Goal: Task Accomplishment & Management: Manage account settings

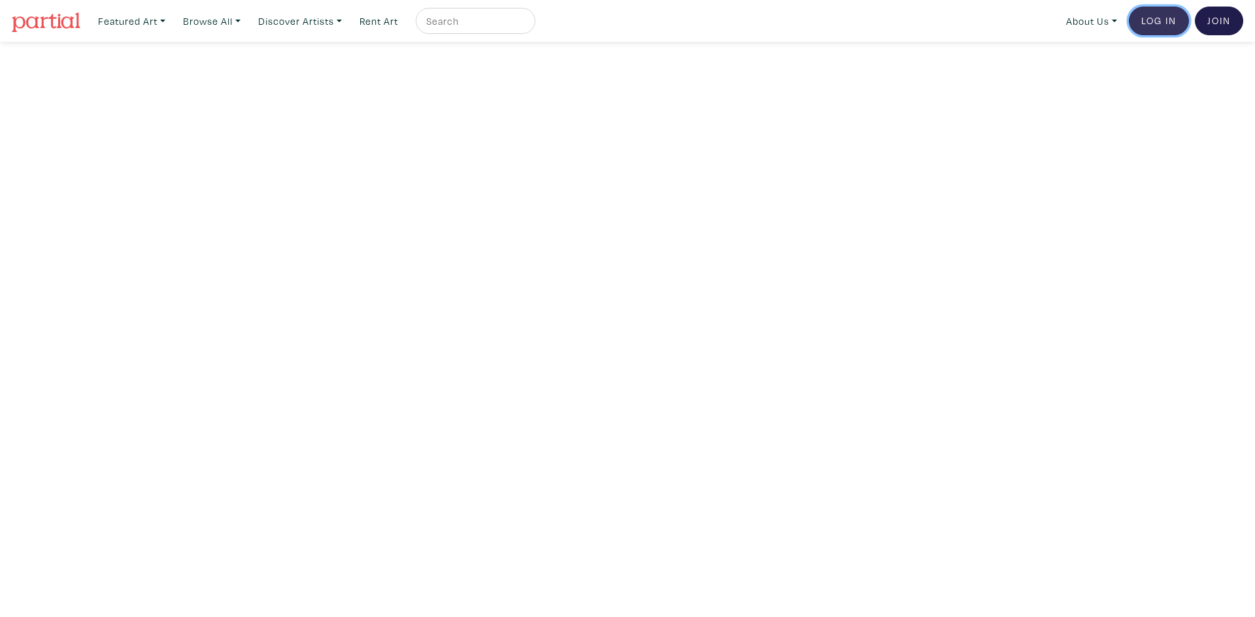
click at [1165, 17] on link "Log In" at bounding box center [1158, 21] width 60 height 29
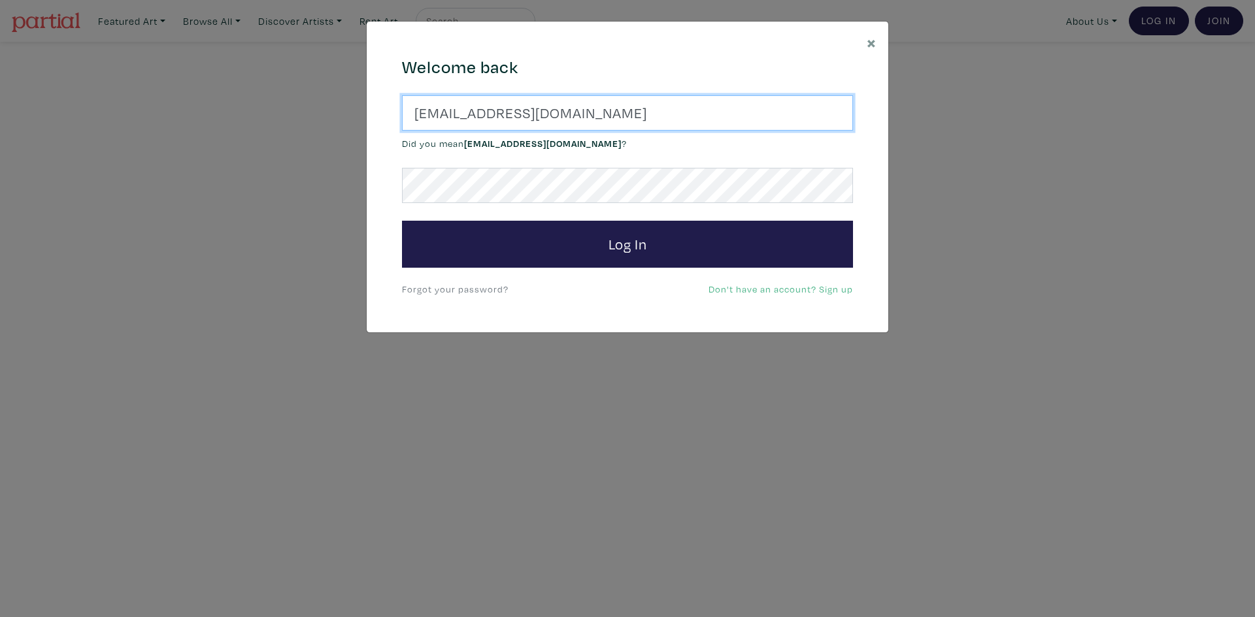
click at [697, 115] on input "artist@doe.com" at bounding box center [627, 112] width 451 height 35
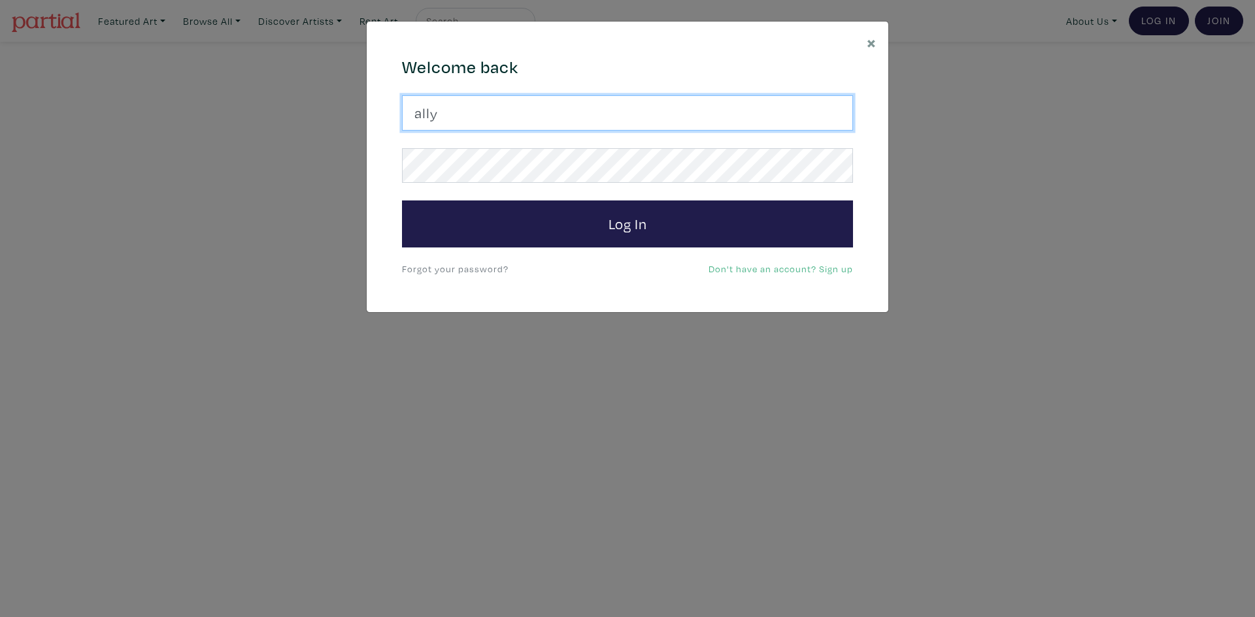
click at [585, 126] on input "ally" at bounding box center [627, 112] width 451 height 35
paste input "hello@simplemoments.art"
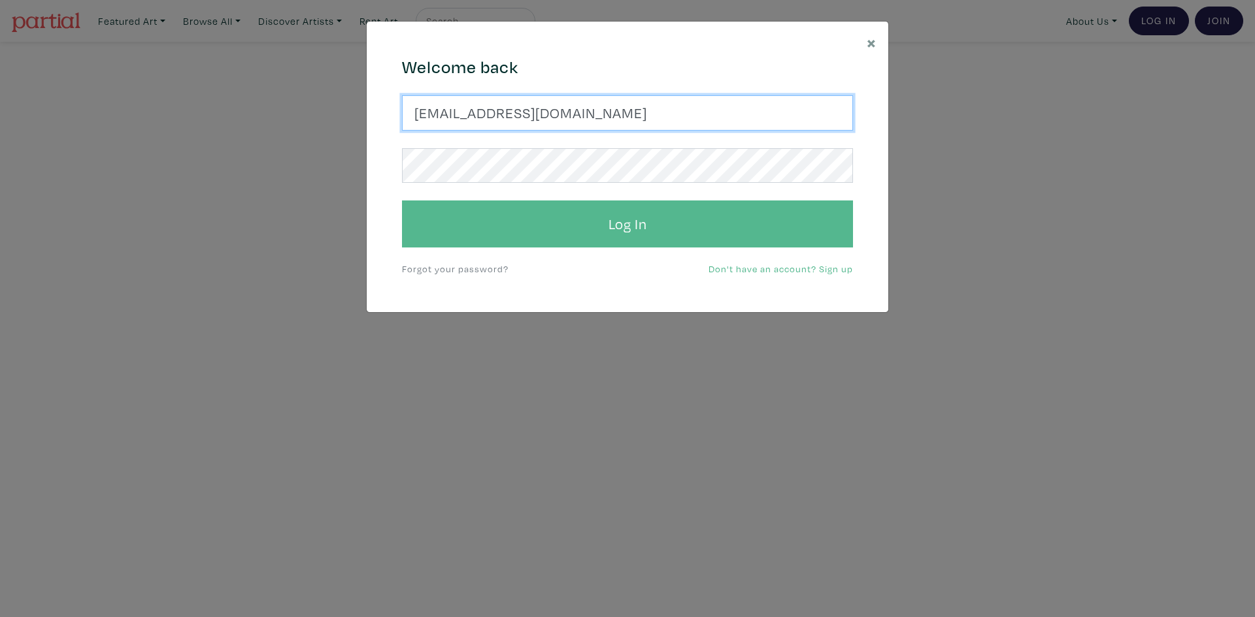
type input "hello@simplemoments.art"
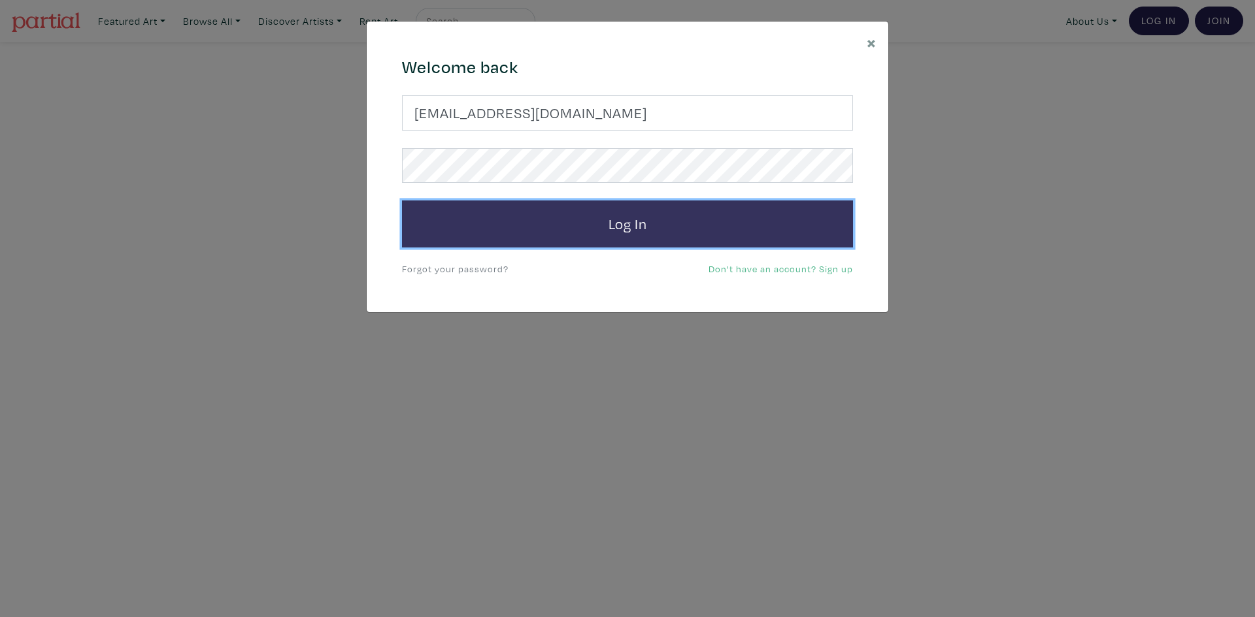
click at [540, 227] on button "Log In" at bounding box center [627, 224] width 451 height 47
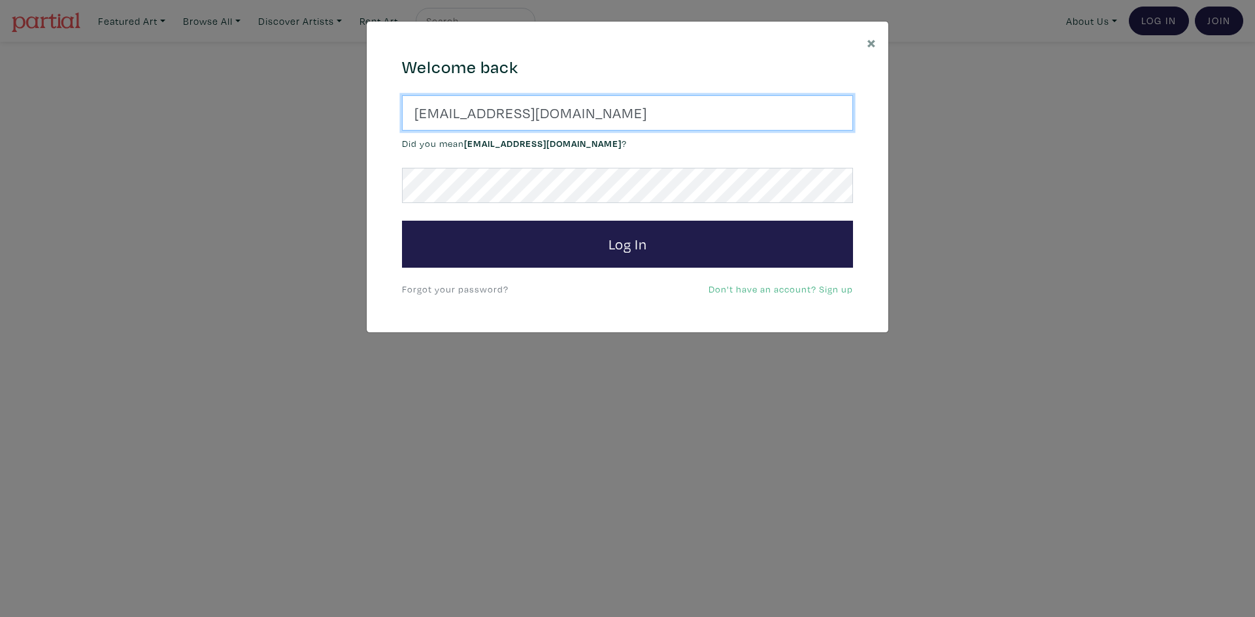
click at [636, 107] on input "hello@simplemoments.art" at bounding box center [627, 112] width 451 height 35
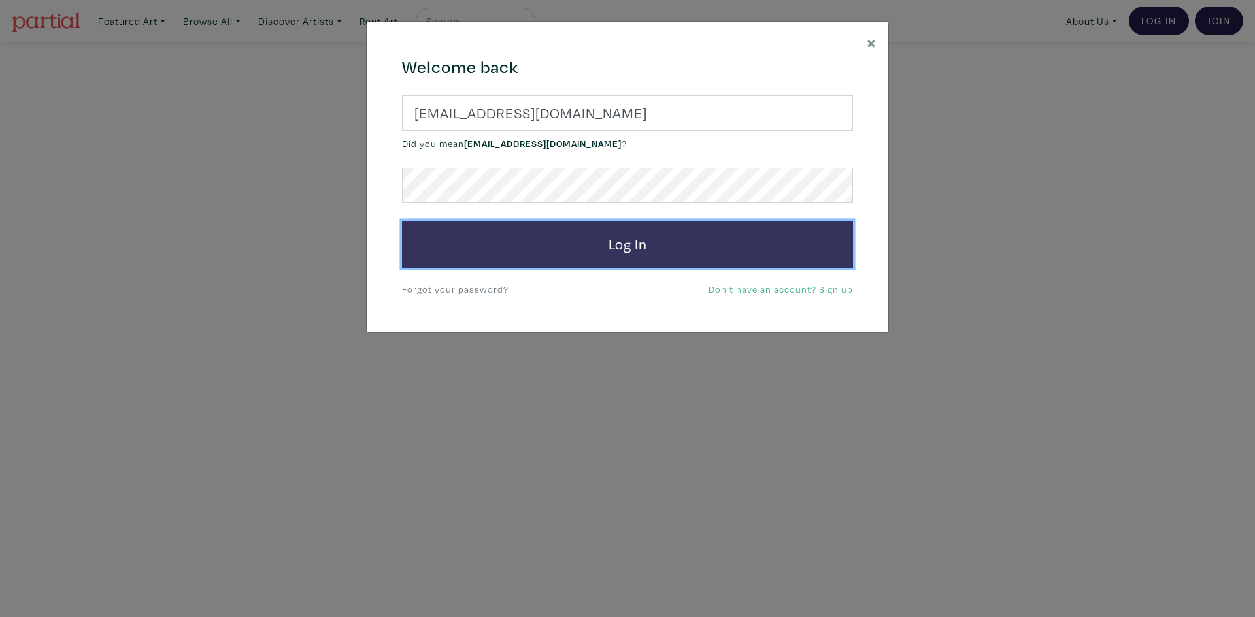
click at [620, 229] on button "Log In" at bounding box center [627, 244] width 451 height 47
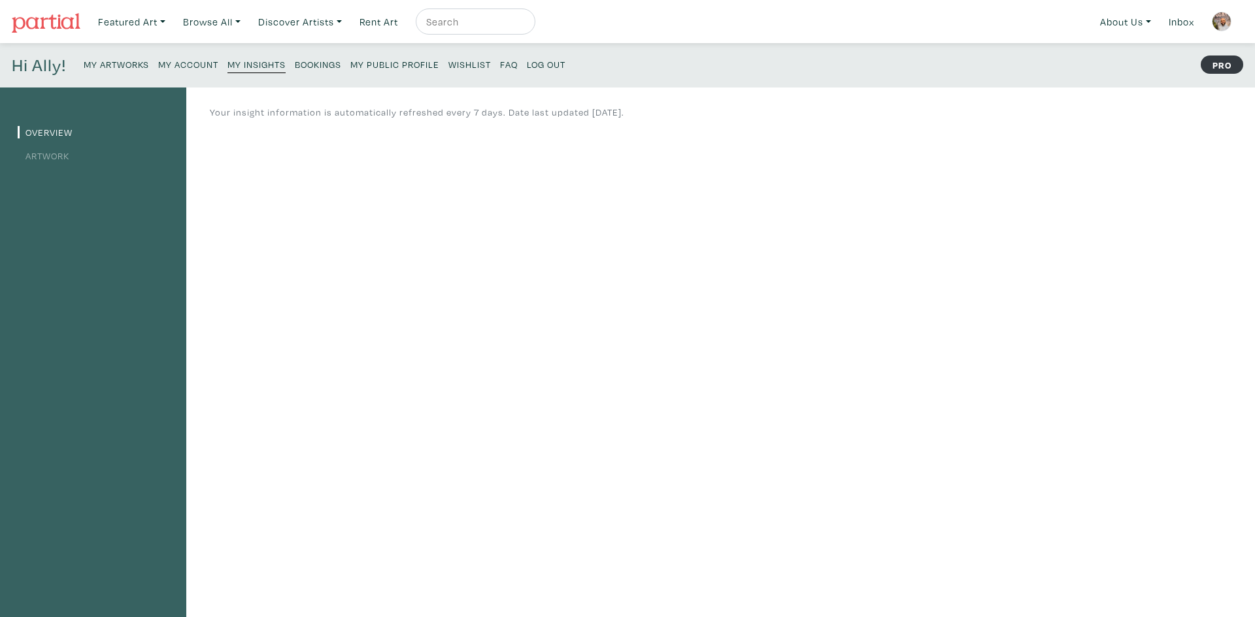
click at [114, 61] on small "My Artworks" at bounding box center [116, 64] width 65 height 12
click at [142, 58] on link "My Artworks" at bounding box center [116, 64] width 65 height 18
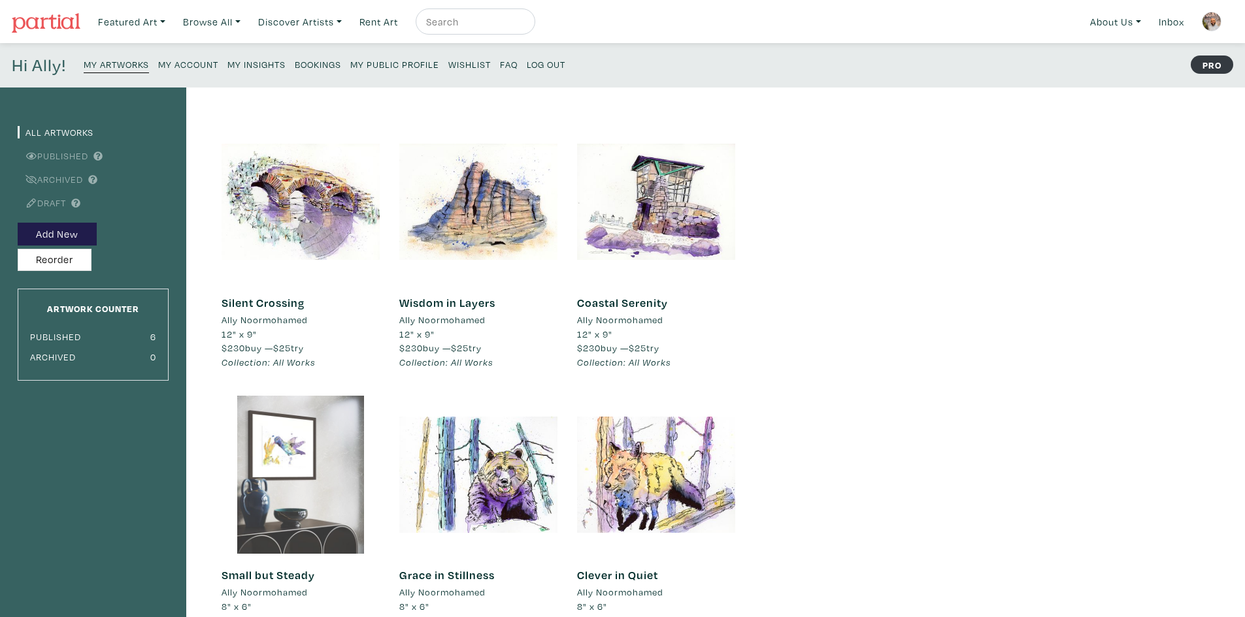
click at [279, 543] on div at bounding box center [301, 475] width 158 height 158
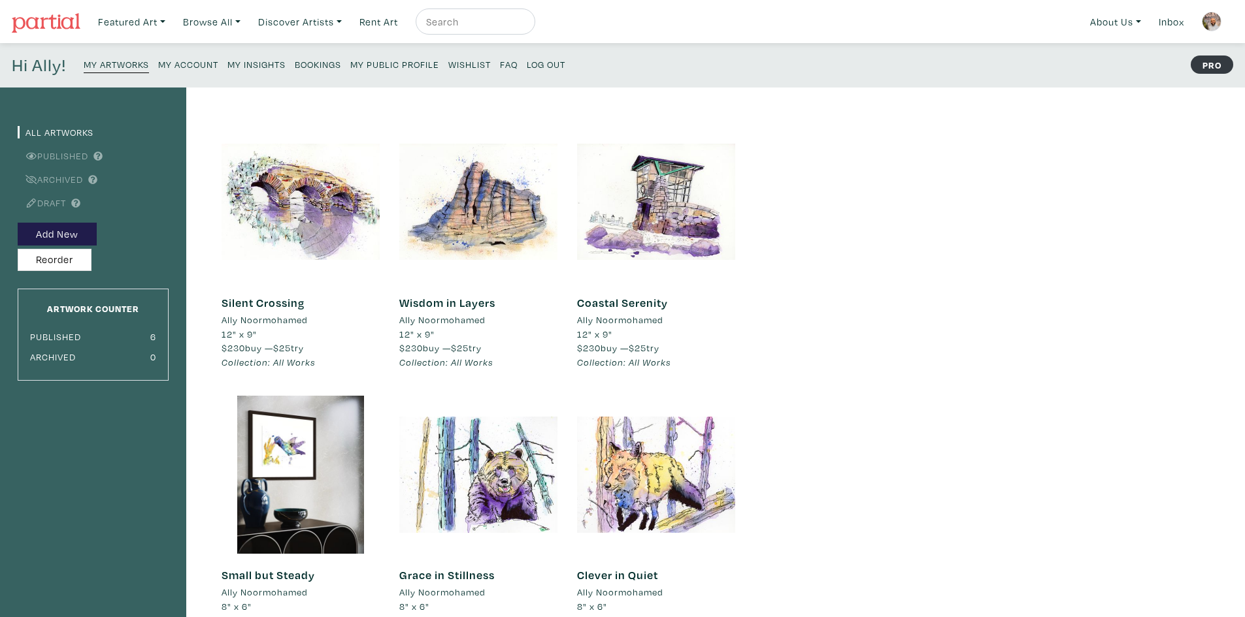
click at [883, 153] on div "All Artworks Published Archived Draft Add New Reorder Artwork Counter Published…" at bounding box center [622, 442] width 1245 height 709
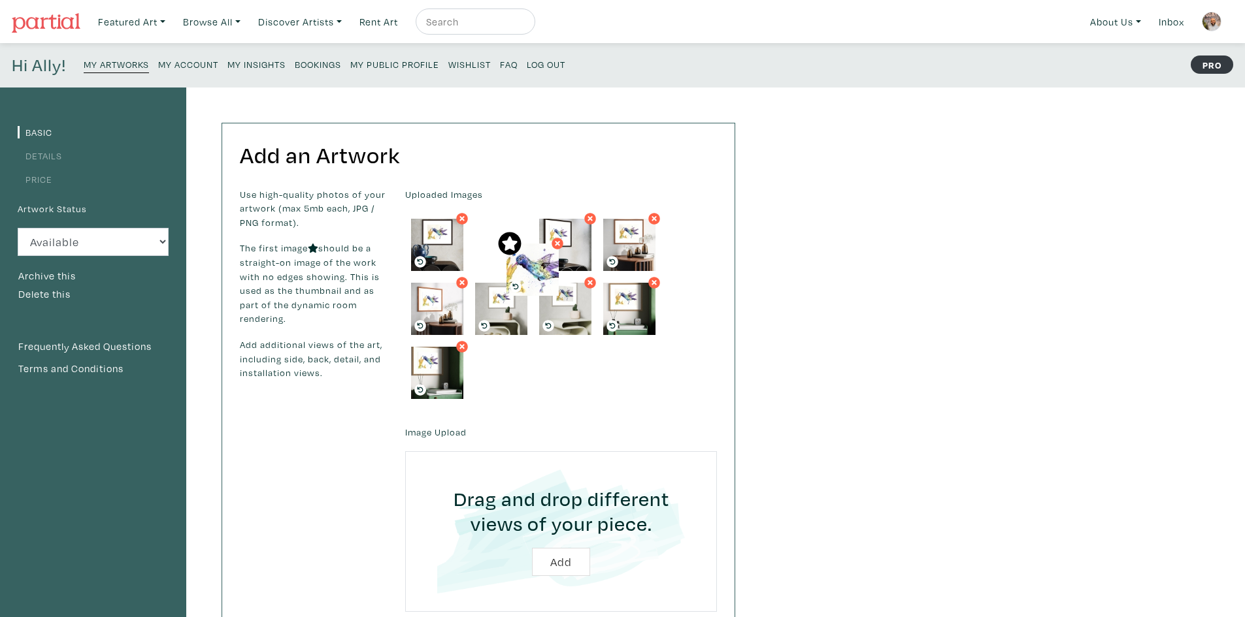
drag, startPoint x: 418, startPoint y: 218, endPoint x: 500, endPoint y: 216, distance: 83.0
click at [875, 217] on div "Basic Details Price Artwork Status Available Sold Rented Unavailable (other rea…" at bounding box center [622, 538] width 1245 height 901
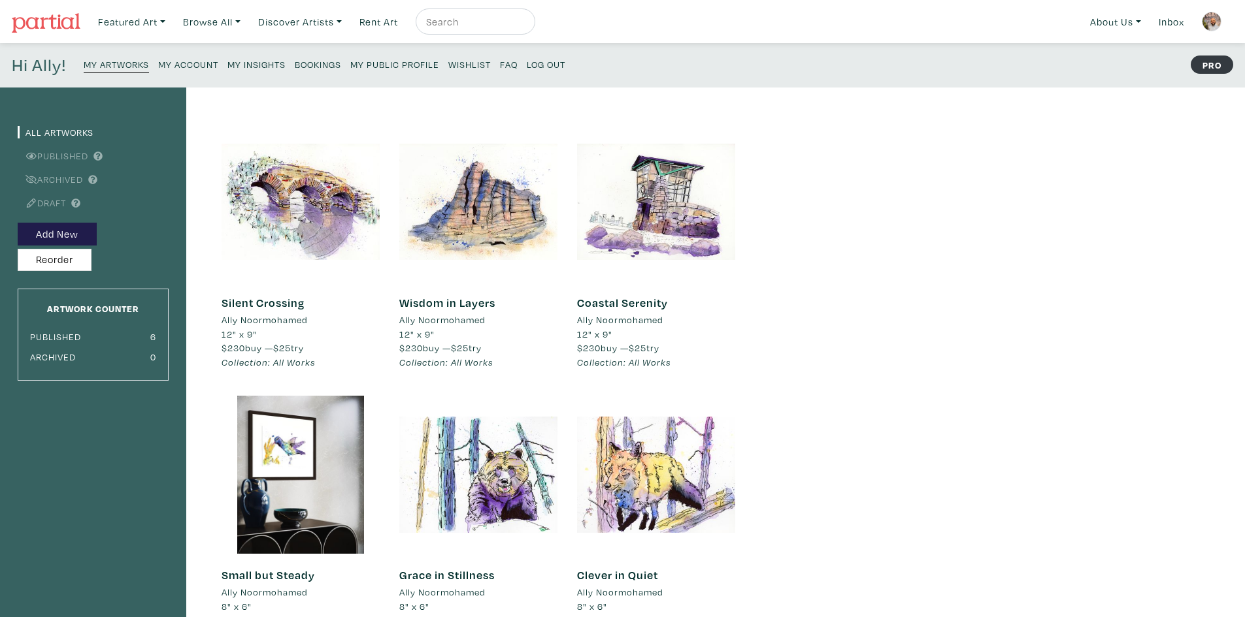
click at [922, 215] on div "All Artworks Published Archived Draft Add New Reorder Artwork Counter Published…" at bounding box center [622, 442] width 1245 height 709
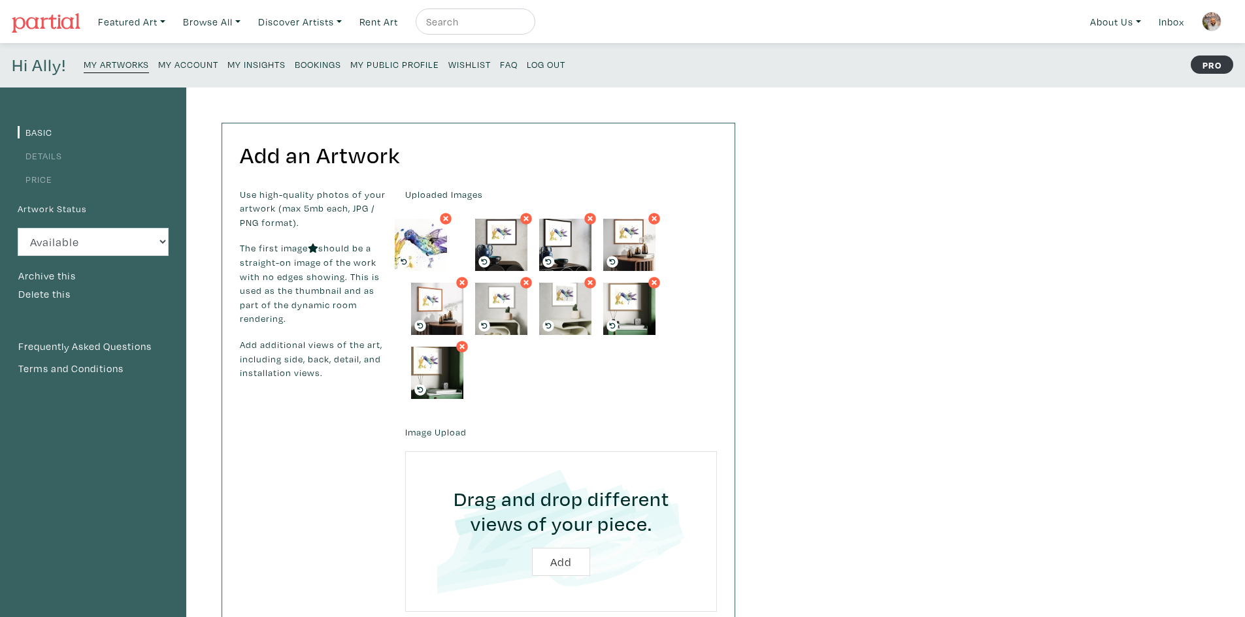
drag, startPoint x: 498, startPoint y: 246, endPoint x: 418, endPoint y: 246, distance: 79.7
click at [921, 188] on div "Basic Details Price Artwork Status Available Sold Rented Unavailable (other rea…" at bounding box center [622, 538] width 1245 height 901
drag, startPoint x: 438, startPoint y: 238, endPoint x: 505, endPoint y: 242, distance: 67.4
drag, startPoint x: 502, startPoint y: 242, endPoint x: 425, endPoint y: 252, distance: 77.7
click at [58, 22] on img at bounding box center [46, 23] width 69 height 20
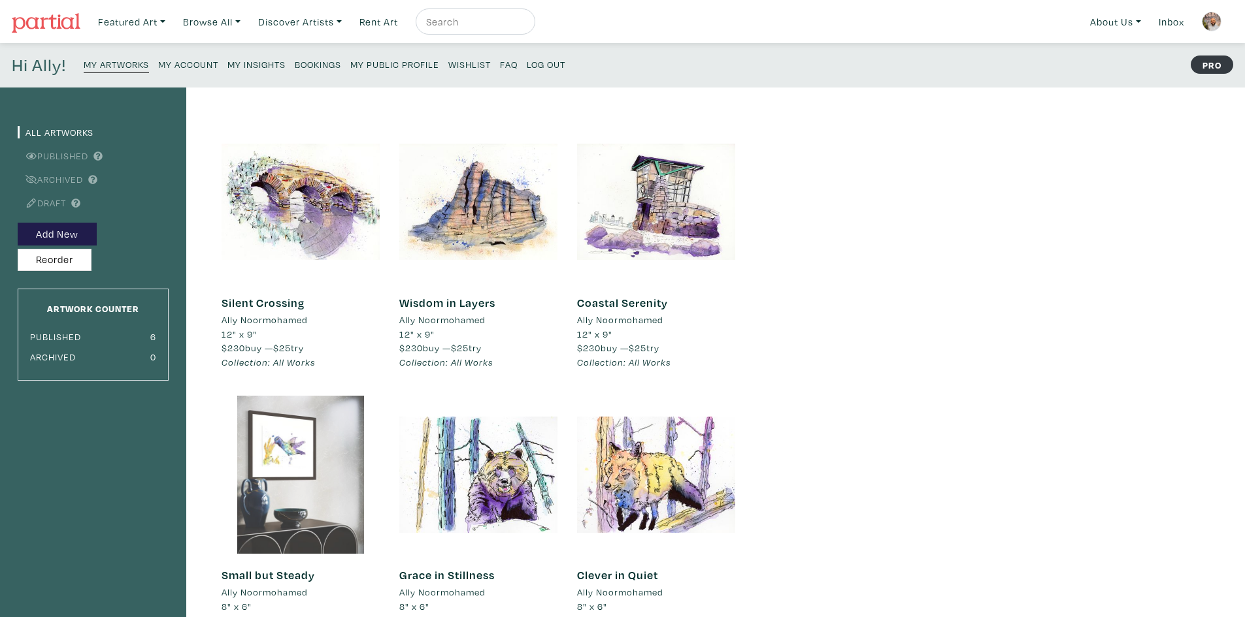
click at [336, 457] on div at bounding box center [301, 475] width 158 height 158
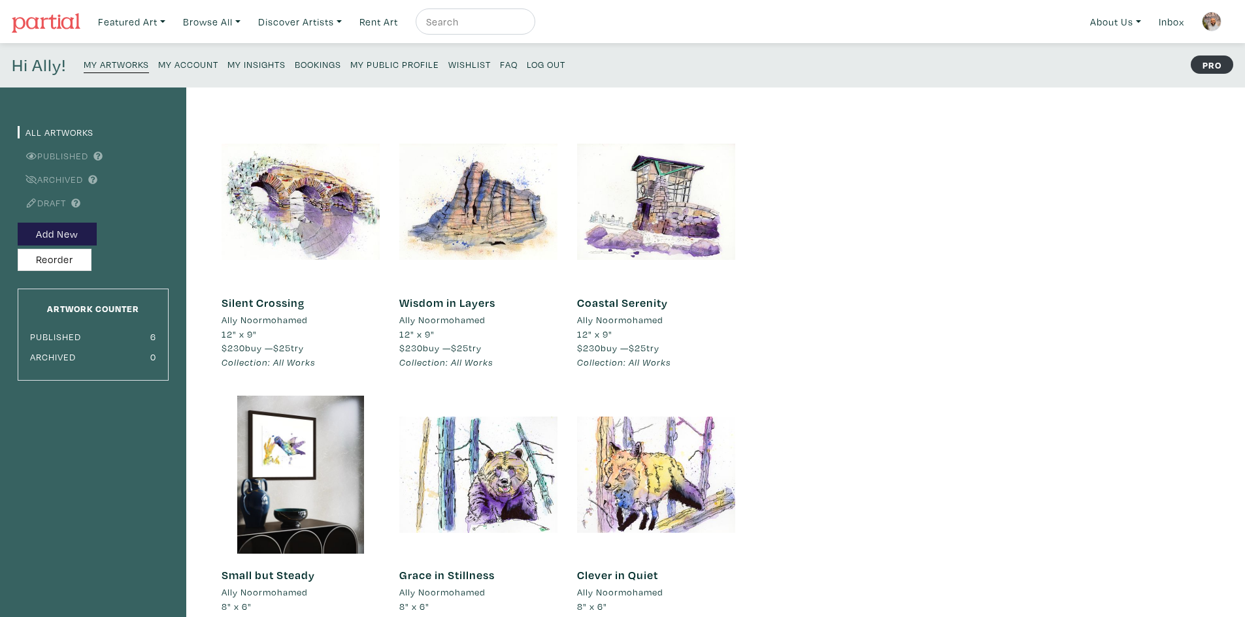
drag, startPoint x: 1038, startPoint y: 353, endPoint x: 924, endPoint y: 359, distance: 113.8
click at [1036, 352] on div "All Artworks Published Archived Draft Add New Reorder Artwork Counter Published…" at bounding box center [622, 442] width 1245 height 709
click at [981, 219] on div "All Artworks Published Archived Draft Add New Reorder Artwork Counter Published…" at bounding box center [622, 442] width 1245 height 709
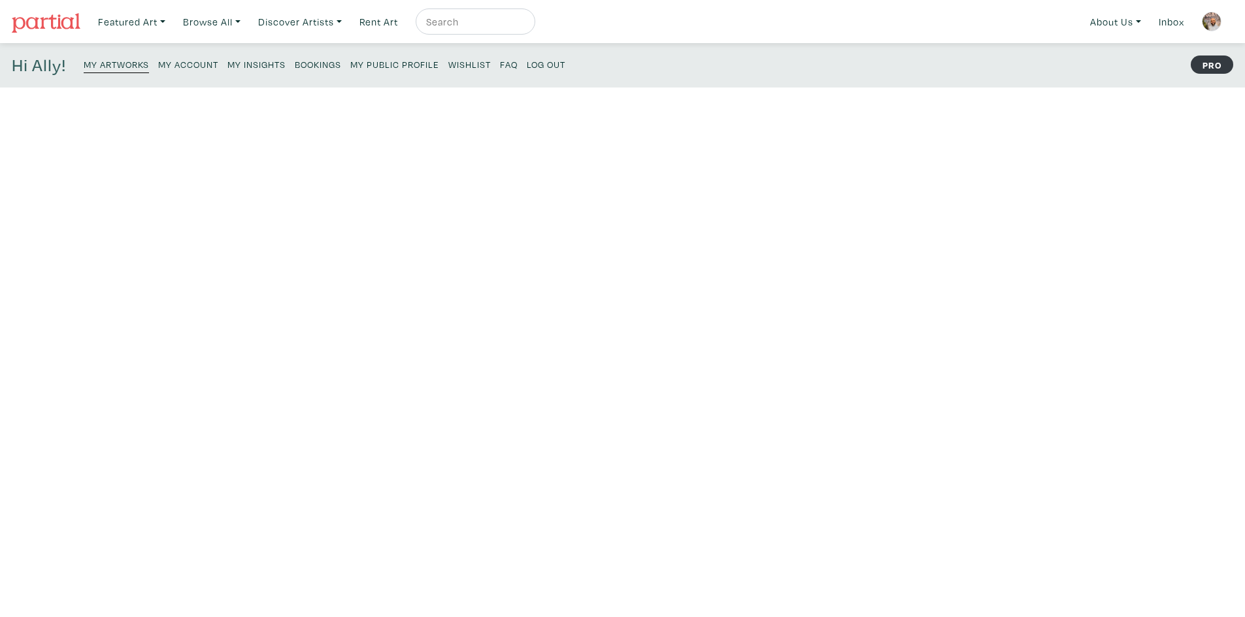
click at [906, 267] on div "Basic Details Price Artwork Status Available Sold Rented Unavailable (other rea…" at bounding box center [622, 538] width 1245 height 901
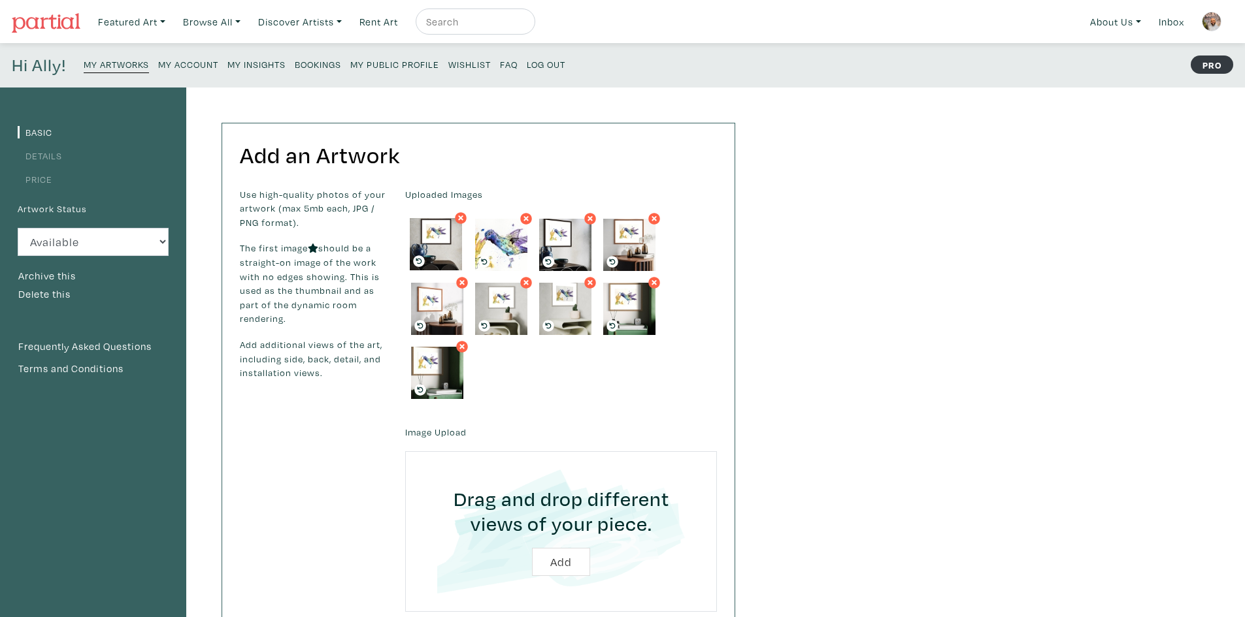
drag, startPoint x: 495, startPoint y: 242, endPoint x: 430, endPoint y: 241, distance: 65.3
click at [998, 250] on div "Basic Details Price Artwork Status Available Sold Rented Unavailable (other rea…" at bounding box center [622, 538] width 1245 height 901
drag, startPoint x: 506, startPoint y: 236, endPoint x: 423, endPoint y: 238, distance: 83.7
click at [925, 202] on div "Basic Details Price Artwork Status Available Sold Rented Unavailable (other rea…" at bounding box center [622, 538] width 1245 height 901
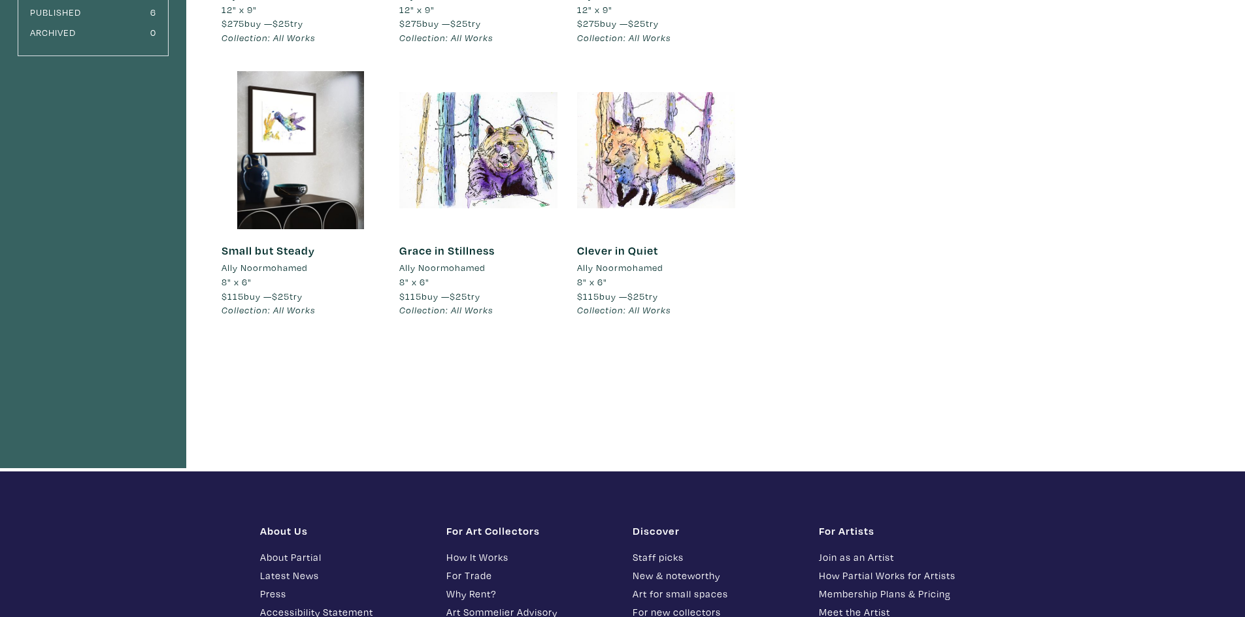
scroll to position [327, 0]
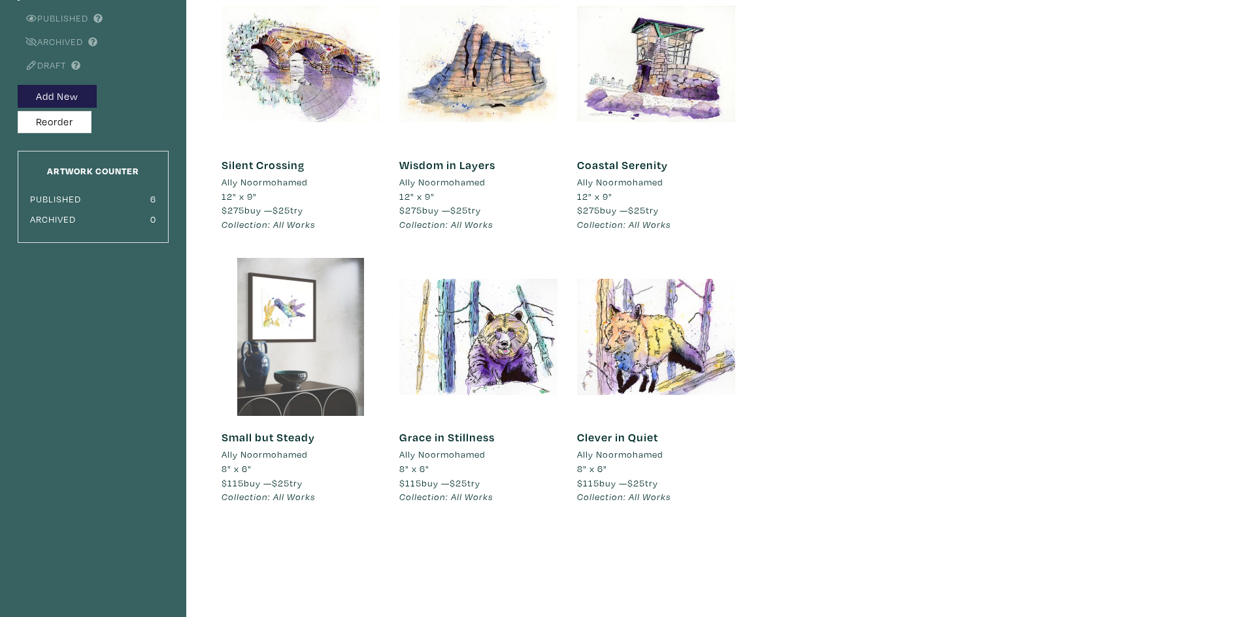
scroll to position [65, 0]
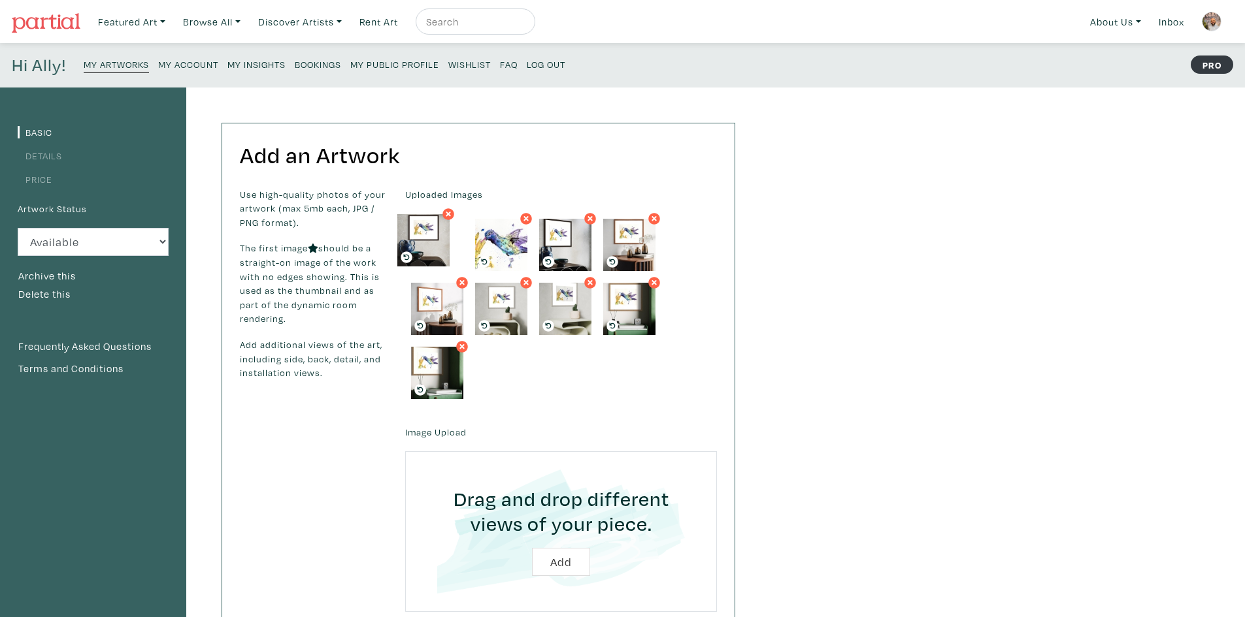
drag, startPoint x: 483, startPoint y: 250, endPoint x: 405, endPoint y: 245, distance: 77.9
drag, startPoint x: 510, startPoint y: 246, endPoint x: 427, endPoint y: 241, distance: 83.1
click at [825, 237] on div "Basic Details Price Artwork Status Available Sold Rented Unavailable (other rea…" at bounding box center [622, 538] width 1245 height 901
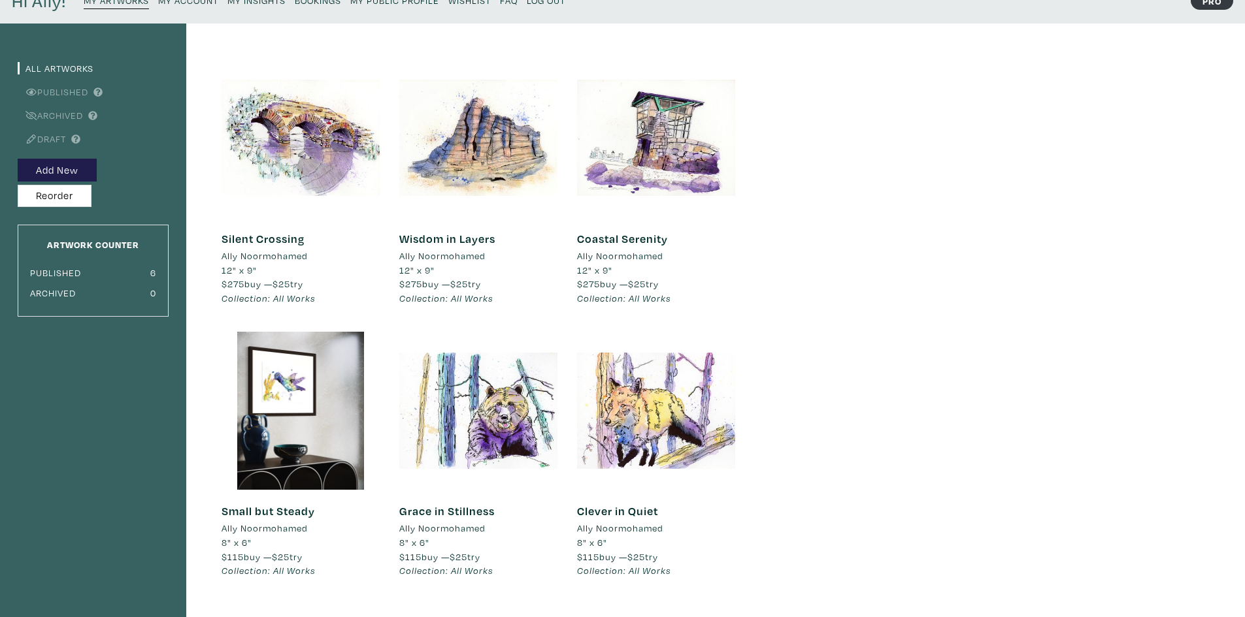
click at [904, 168] on div "All Artworks Published Archived Draft Add New Reorder Artwork Counter Published…" at bounding box center [622, 378] width 1245 height 709
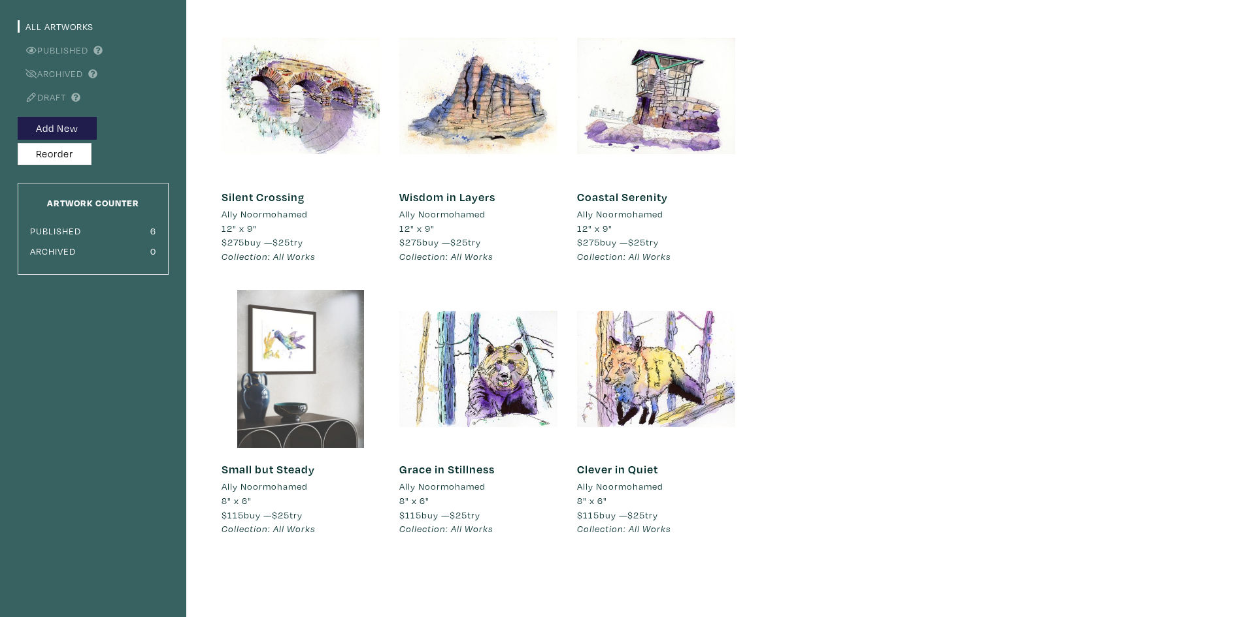
scroll to position [65, 0]
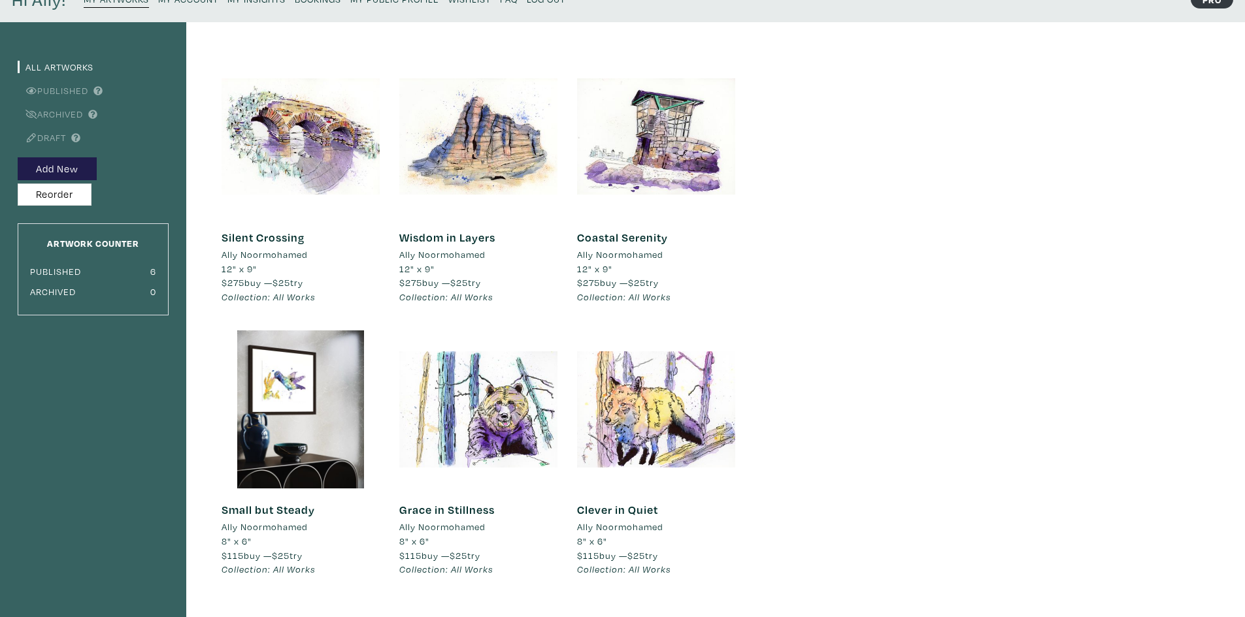
click at [1114, 222] on div "All Artworks Published Archived Draft Add New Reorder Artwork Counter Published…" at bounding box center [622, 376] width 1245 height 709
click at [1113, 205] on div "All Artworks Published Archived Draft Add New Reorder Artwork Counter Published…" at bounding box center [622, 376] width 1245 height 709
click at [873, 332] on div "All Artworks Published Archived Draft Add New Reorder Artwork Counter Published…" at bounding box center [622, 377] width 1245 height 709
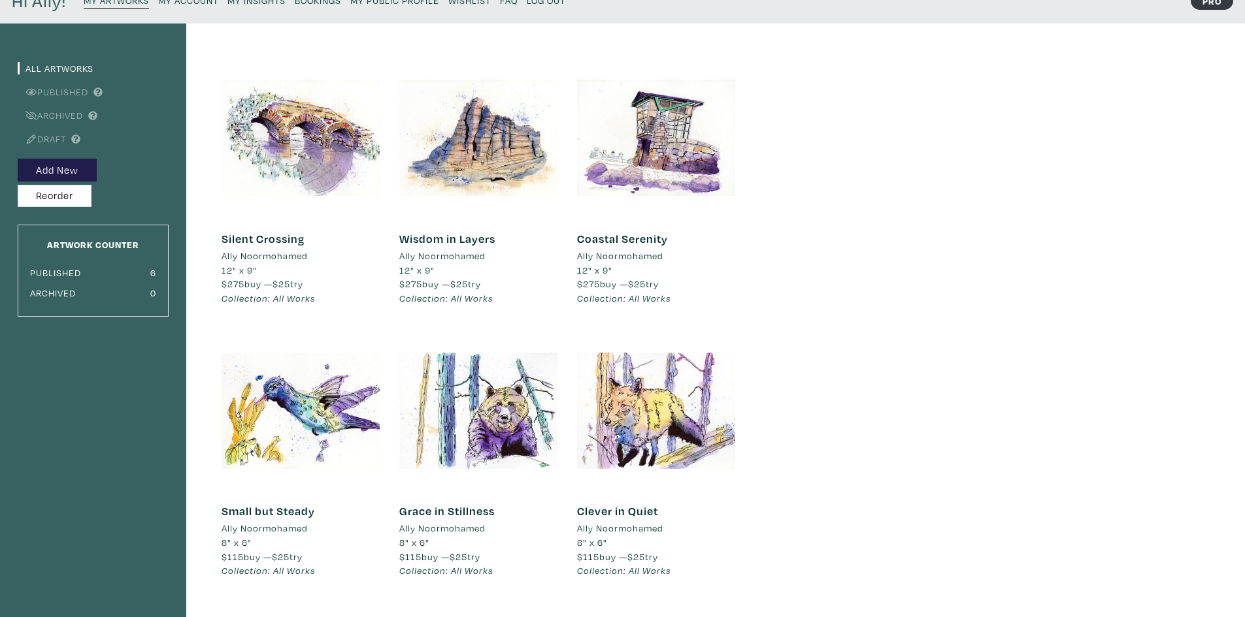
click at [932, 330] on div "All Artworks Published Archived Draft Add New Reorder Artwork Counter Published…" at bounding box center [622, 378] width 1245 height 709
drag, startPoint x: 1060, startPoint y: 362, endPoint x: 619, endPoint y: 361, distance: 441.0
click at [1060, 362] on div "All Artworks Published Archived Draft Add New Reorder Artwork Counter Published…" at bounding box center [622, 378] width 1245 height 709
click at [334, 384] on div at bounding box center [301, 411] width 158 height 158
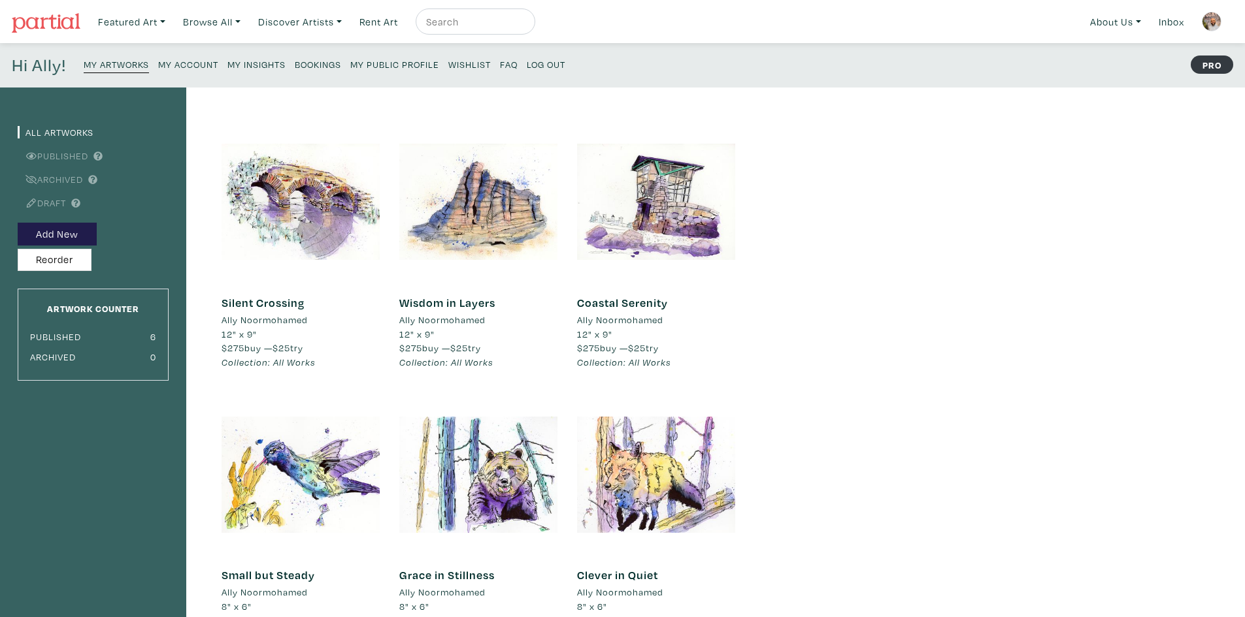
click at [380, 73] on p "My Artworks My Account My Insights Bookings My Public Profile Wishlist FAQ Log …" at bounding box center [327, 65] width 487 height 21
click at [380, 71] on link "My Public Profile" at bounding box center [394, 64] width 89 height 18
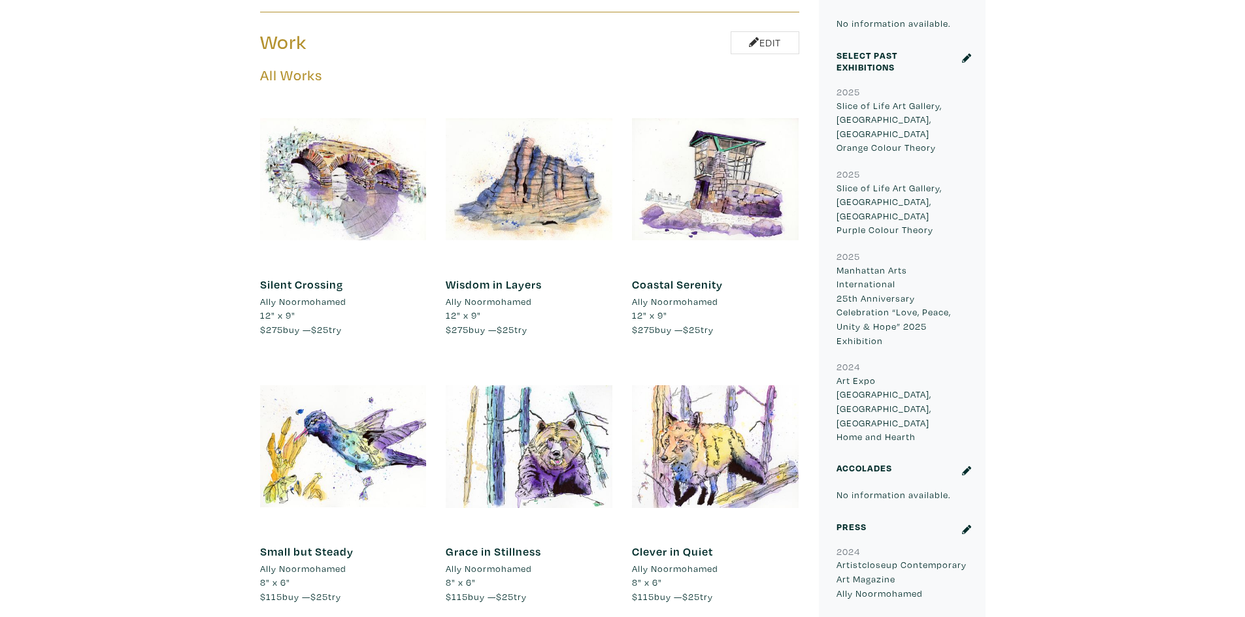
scroll to position [523, 0]
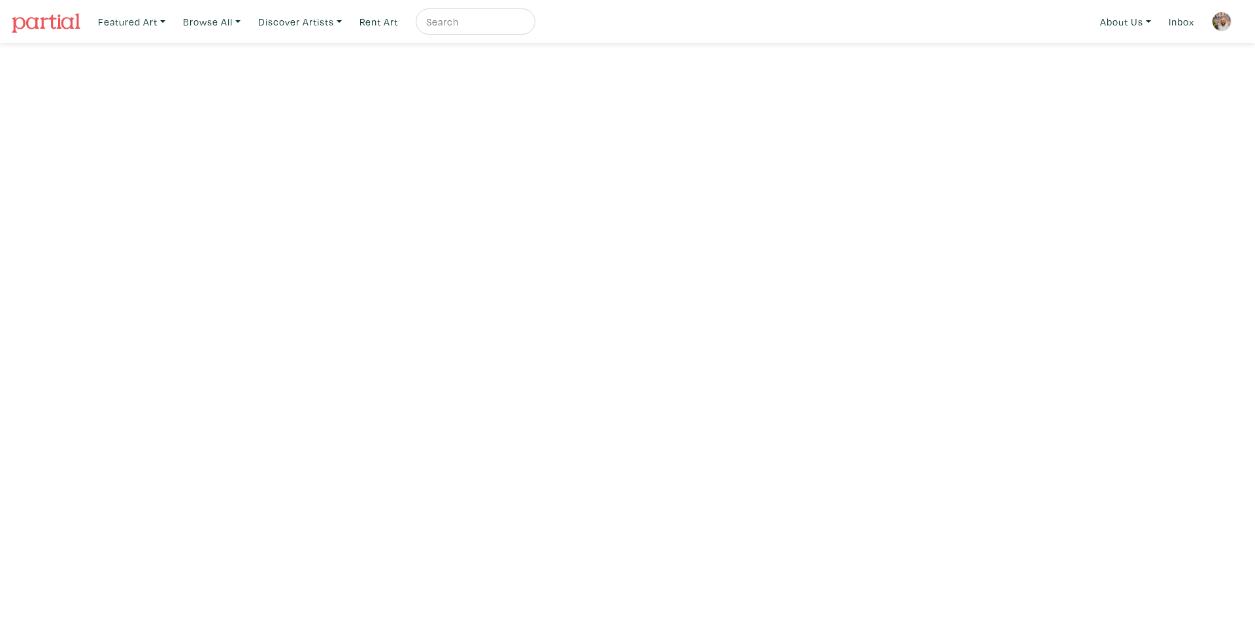
click at [1224, 23] on img at bounding box center [1221, 22] width 20 height 20
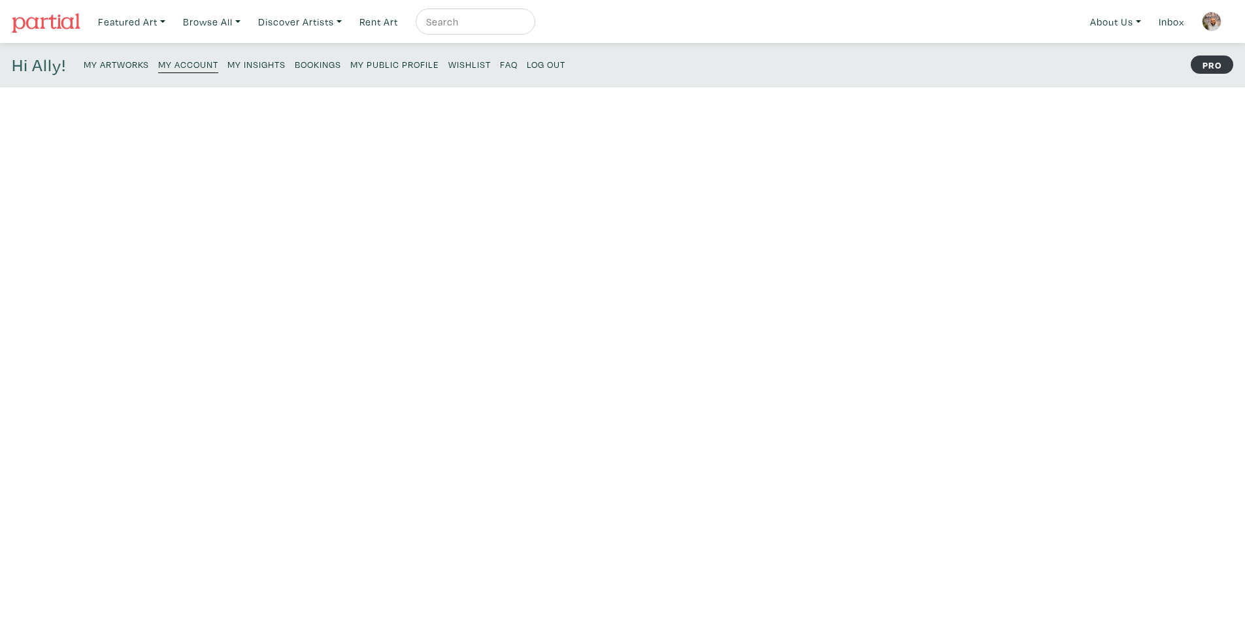
click at [546, 63] on small "Log Out" at bounding box center [546, 64] width 39 height 12
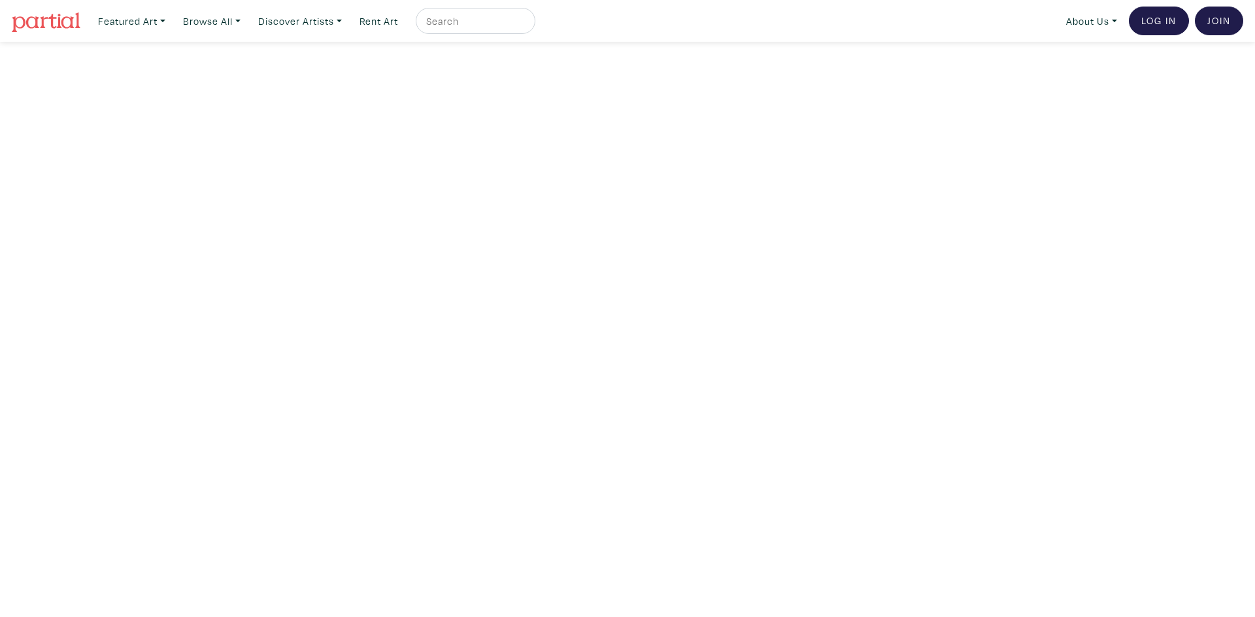
click at [59, 31] on img at bounding box center [46, 22] width 69 height 20
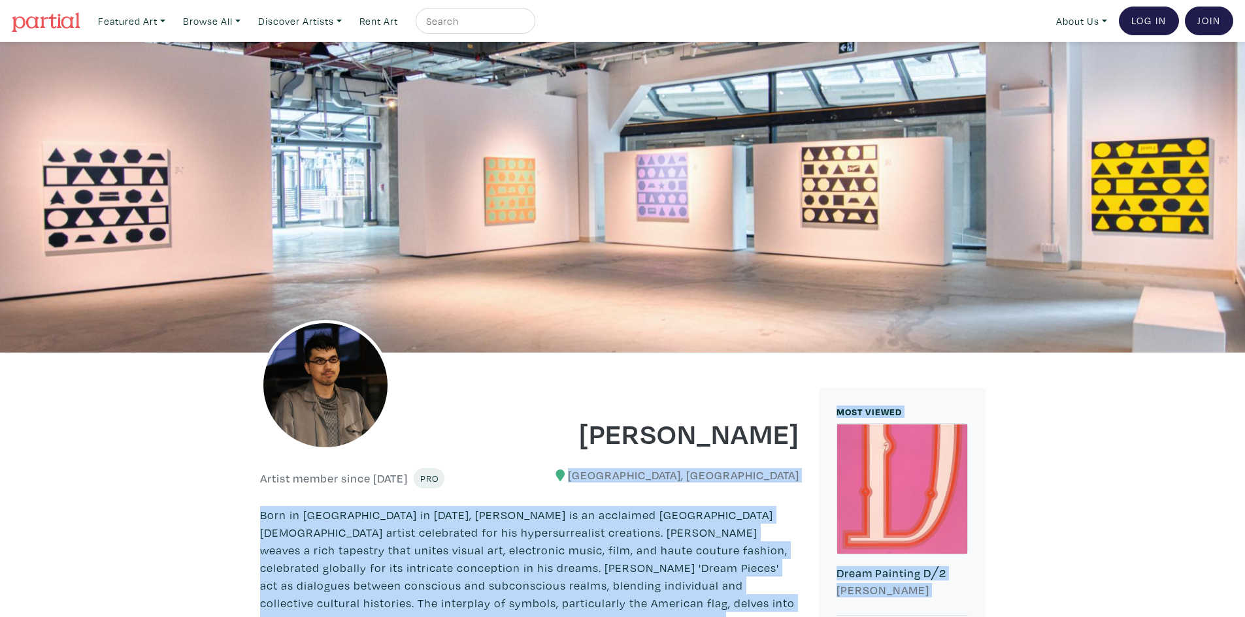
drag, startPoint x: 1047, startPoint y: 376, endPoint x: 695, endPoint y: 459, distance: 361.8
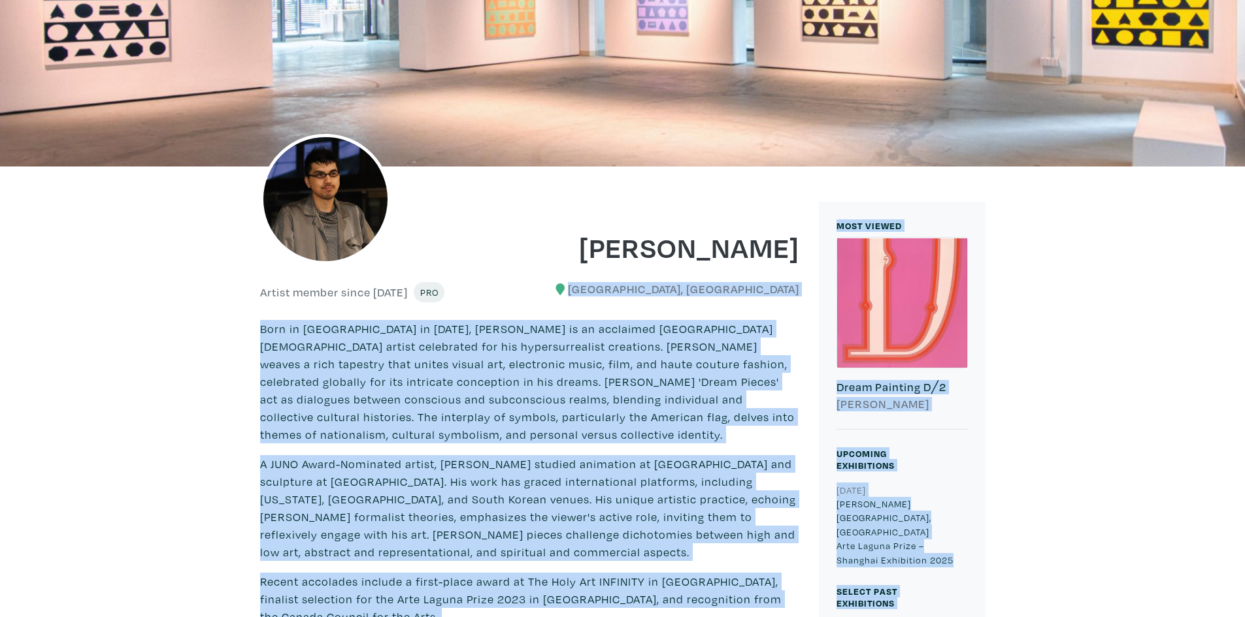
scroll to position [392, 0]
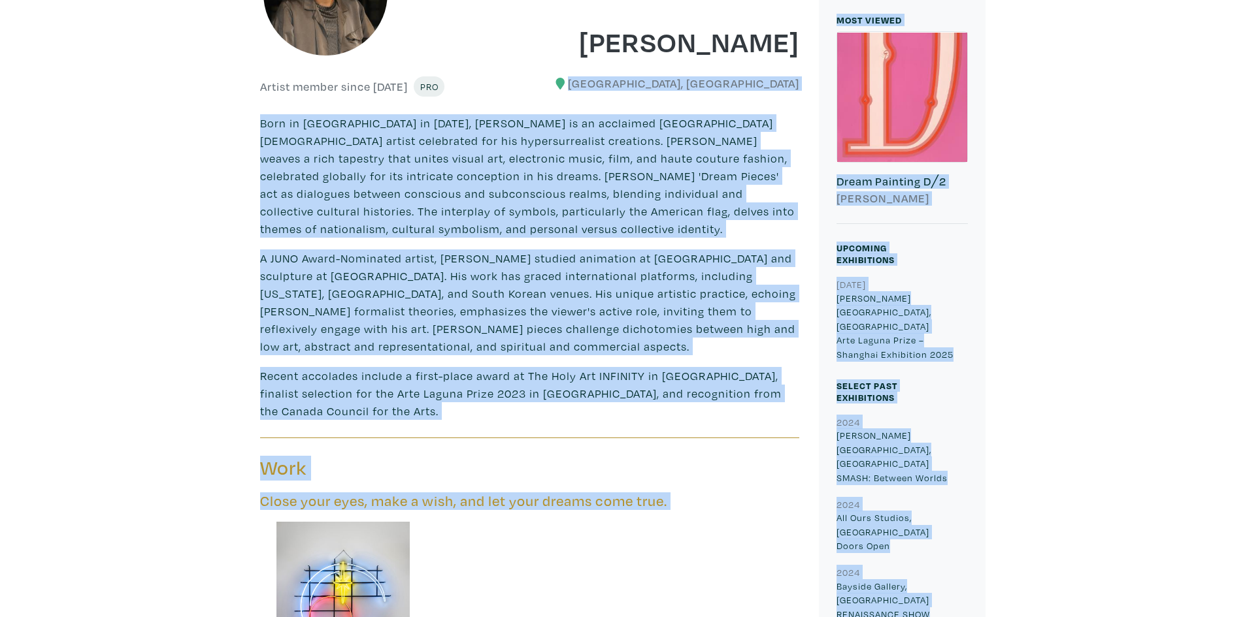
click at [712, 350] on p "A JUNO Award-Nominated artist, Yip studied animation at Sheridan College and sc…" at bounding box center [529, 303] width 539 height 106
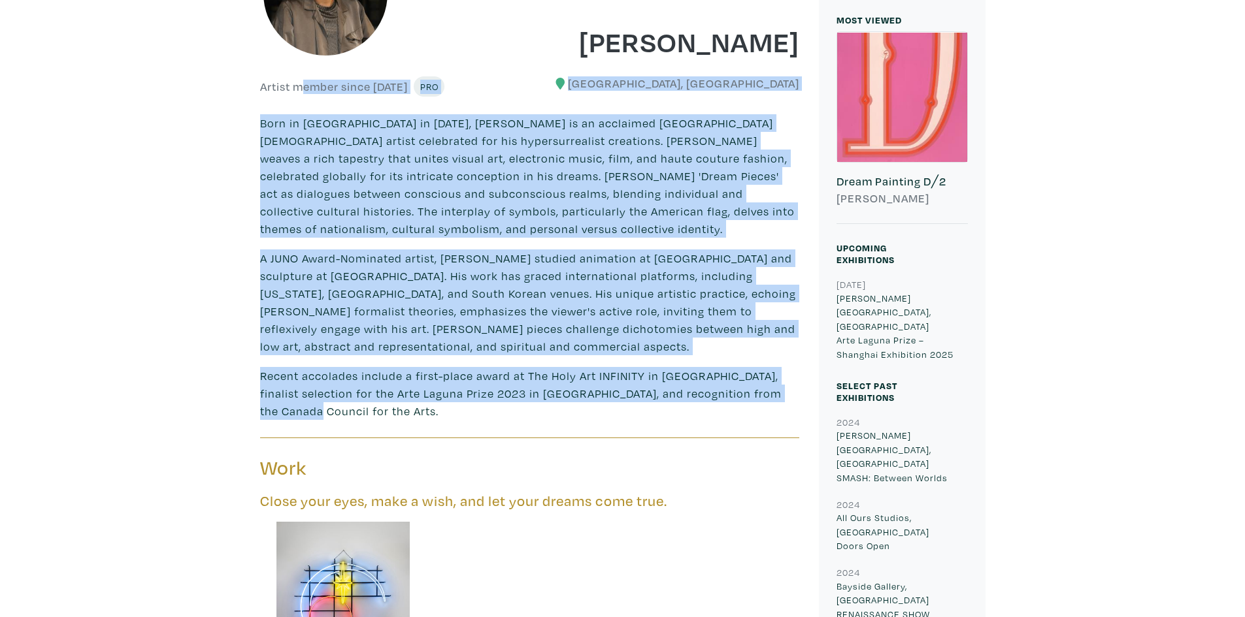
drag, startPoint x: 791, startPoint y: 392, endPoint x: 242, endPoint y: 81, distance: 630.8
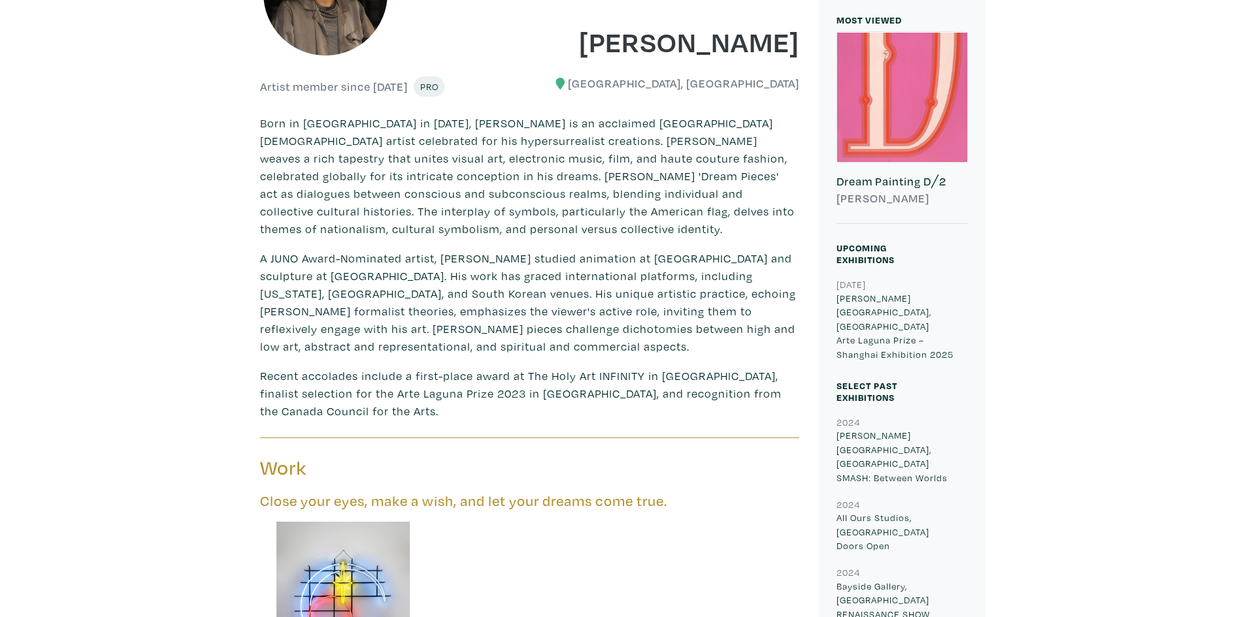
scroll to position [0, 0]
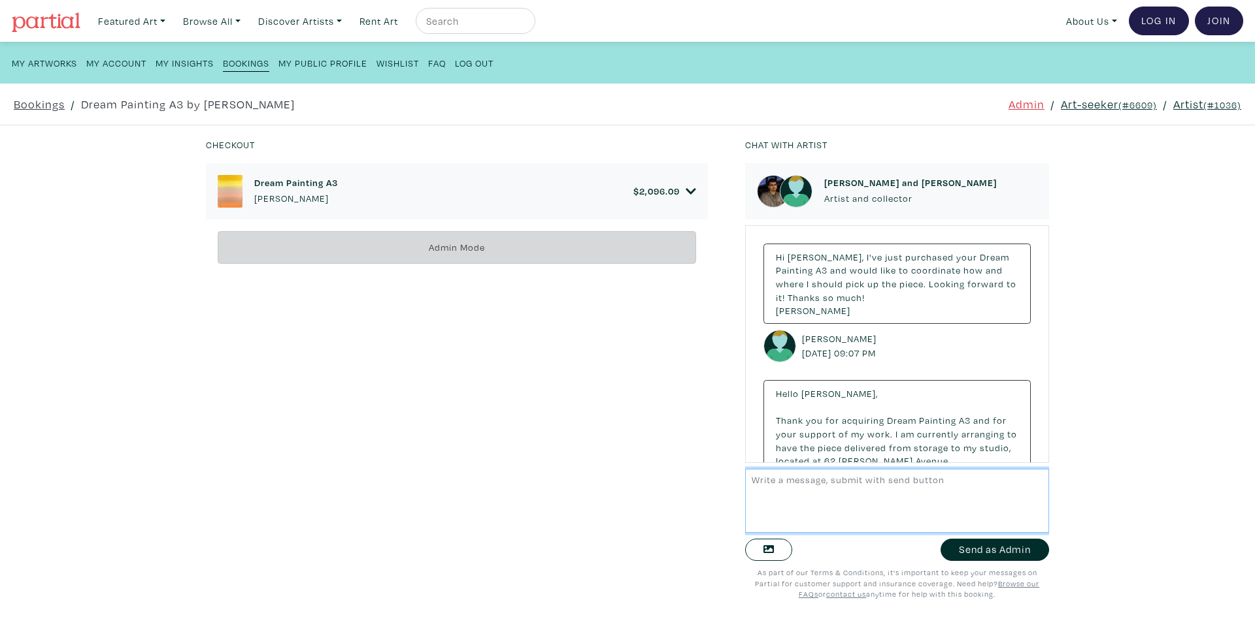
scroll to position [338, 0]
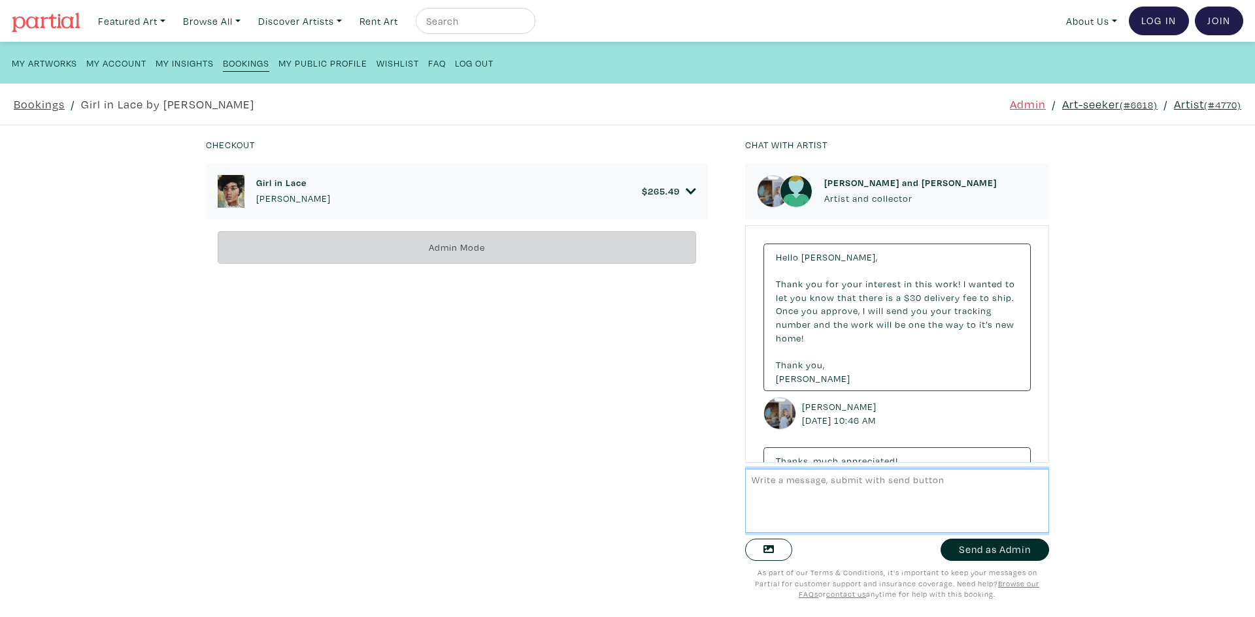
scroll to position [95, 0]
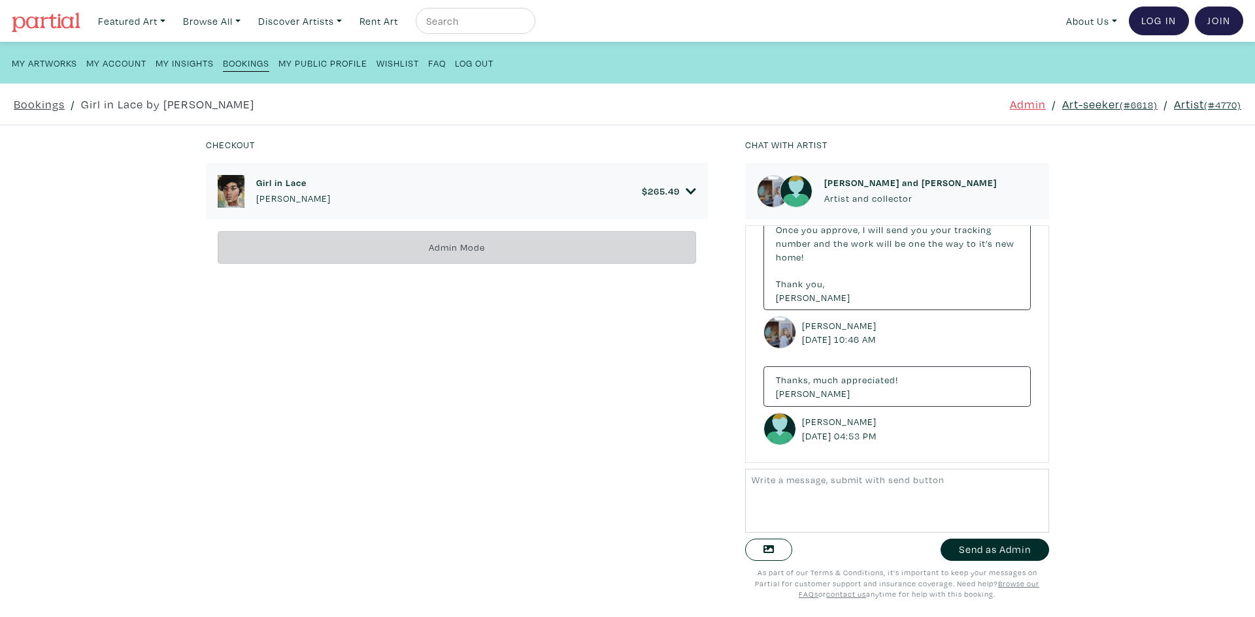
click at [1087, 103] on link "Art-seeker (#6618)" at bounding box center [1109, 104] width 95 height 18
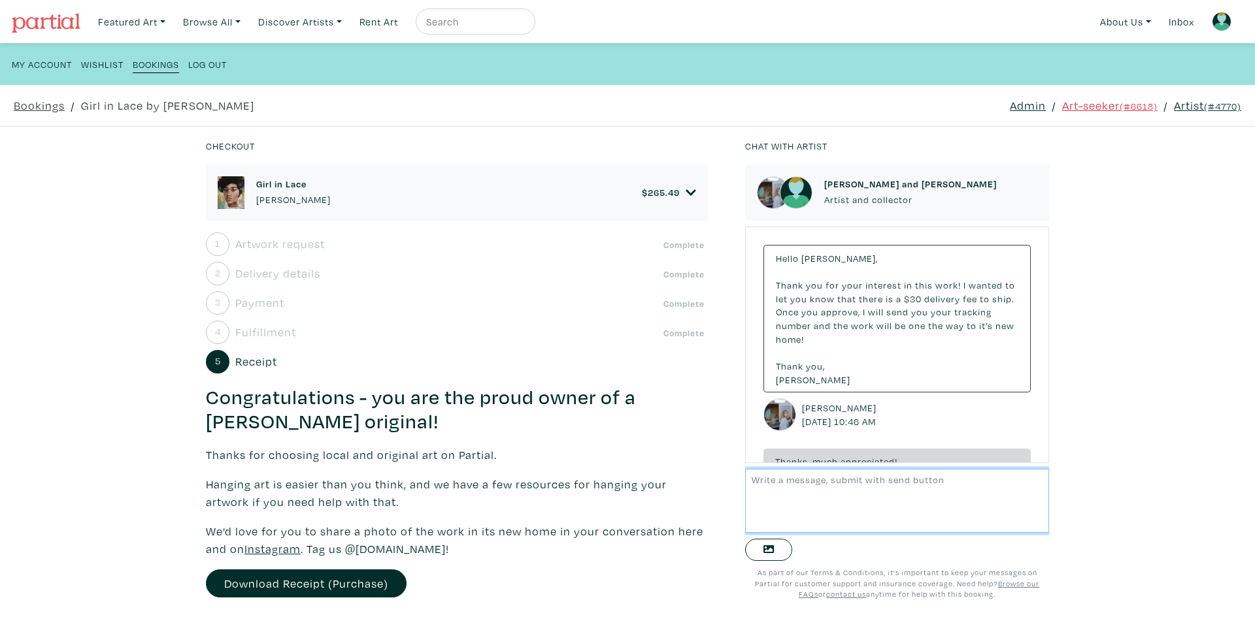
scroll to position [95, 0]
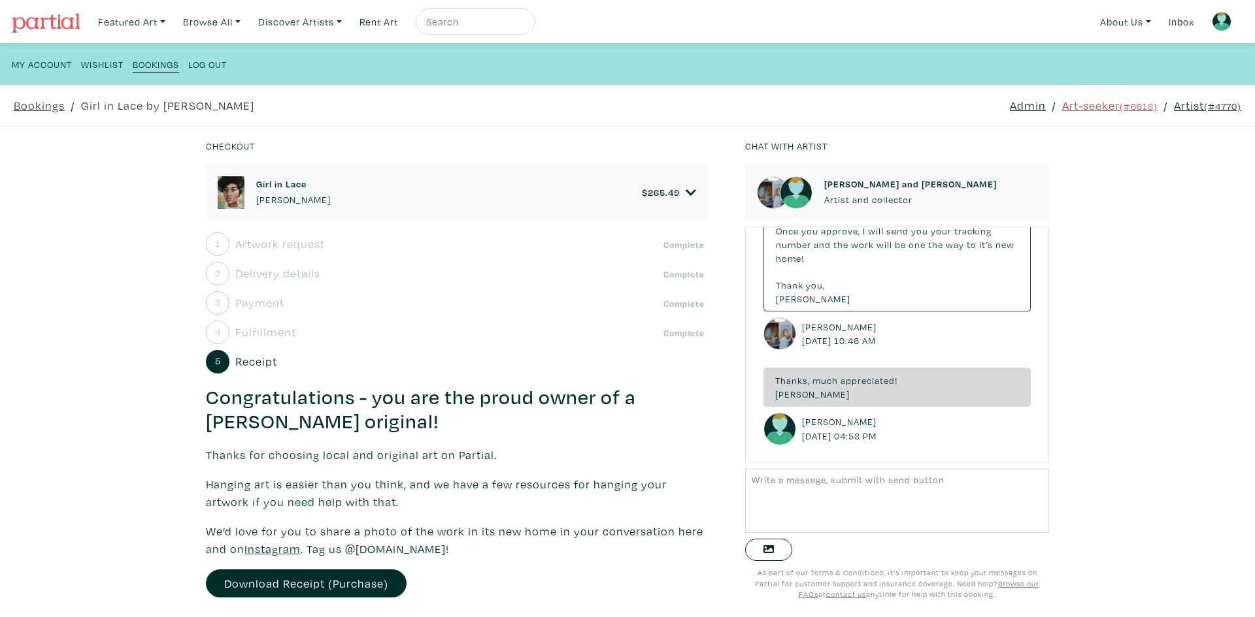
click at [275, 271] on span "Delivery details" at bounding box center [277, 274] width 85 height 18
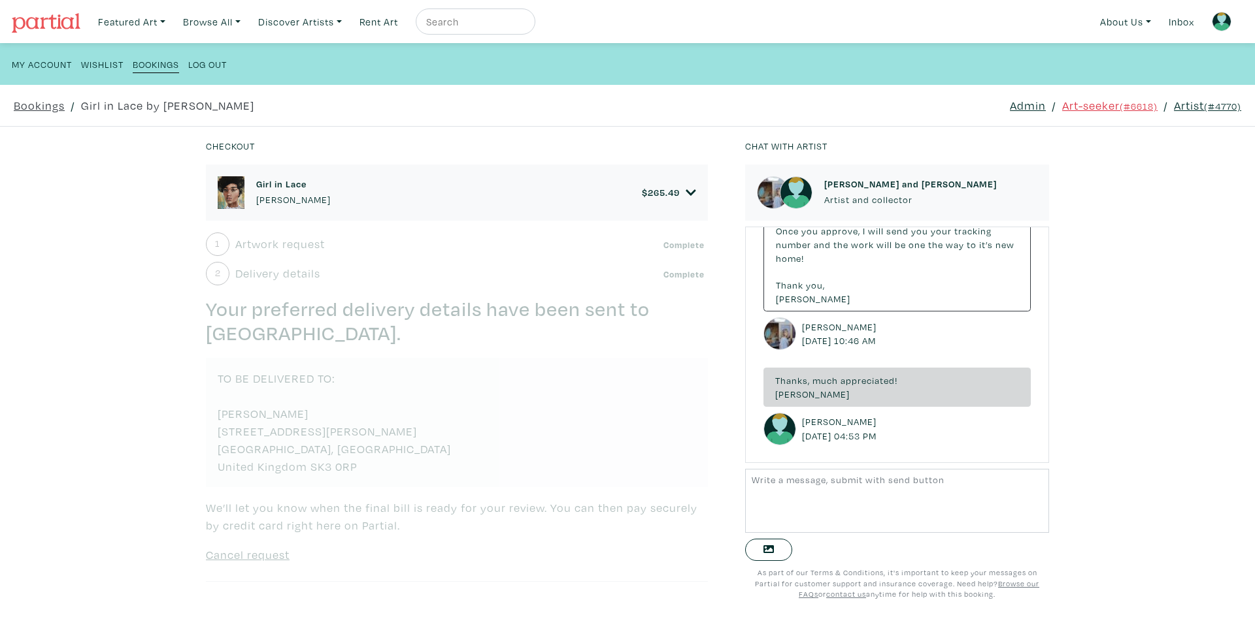
scroll to position [0, 0]
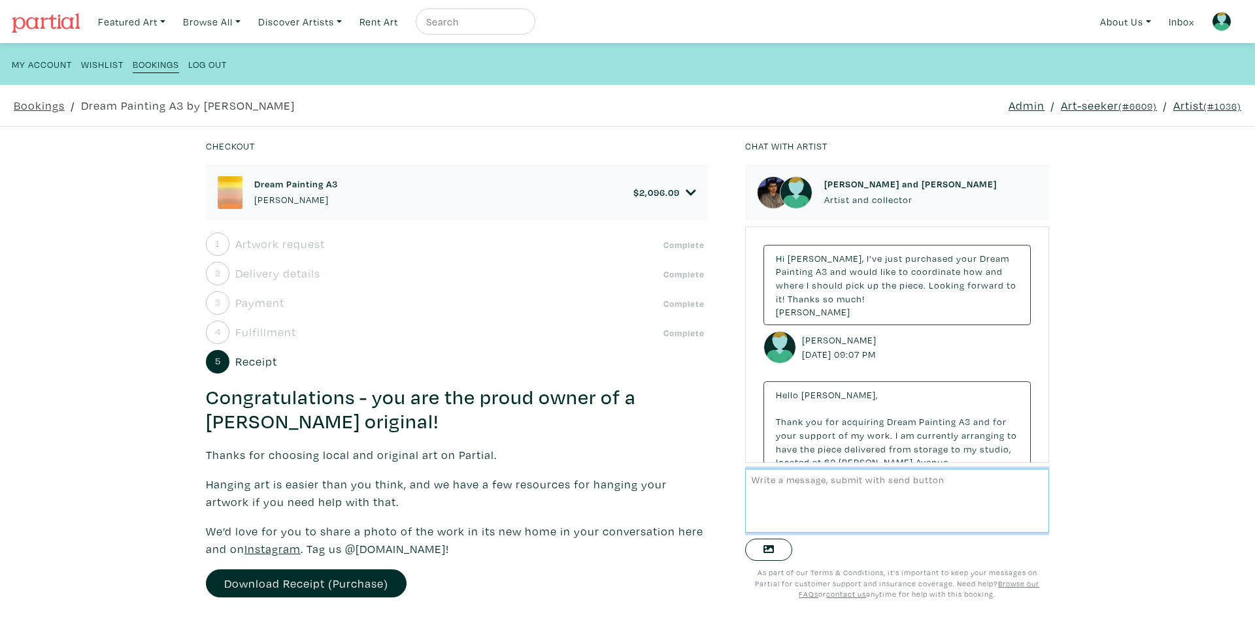
scroll to position [339, 0]
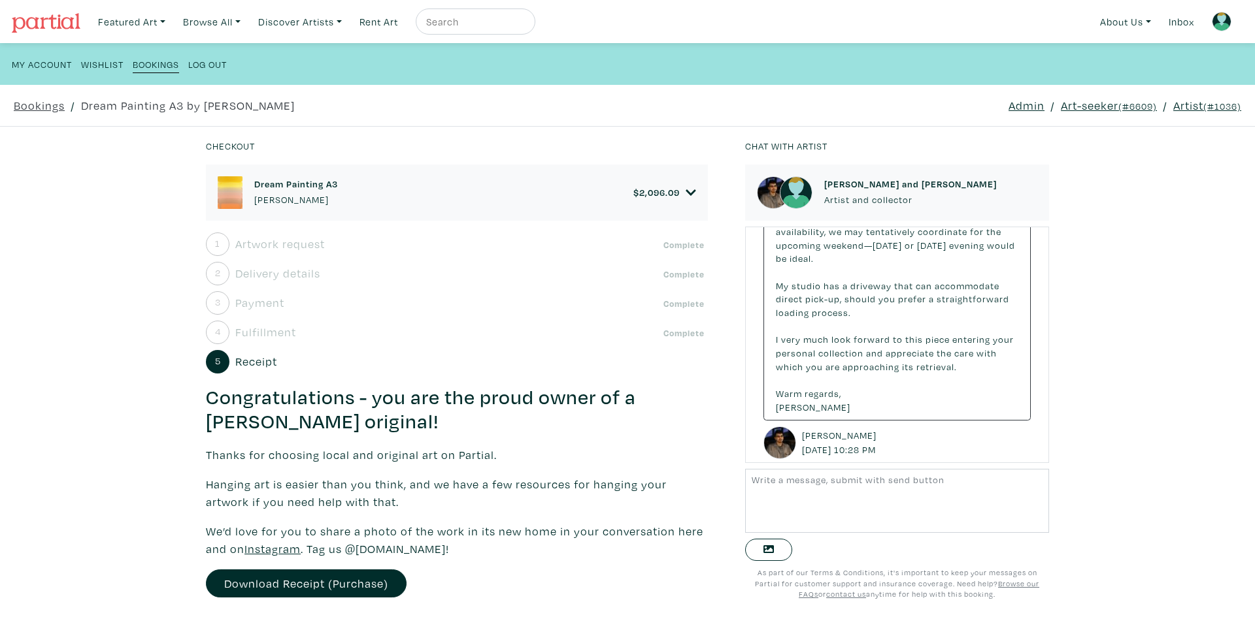
click at [269, 198] on p "Kyle Yip" at bounding box center [296, 200] width 84 height 14
click at [82, 14] on nav "Featured Art Smalls Landscapes Abstracts New Contemporary The Minimalist Bold D…" at bounding box center [627, 21] width 1255 height 43
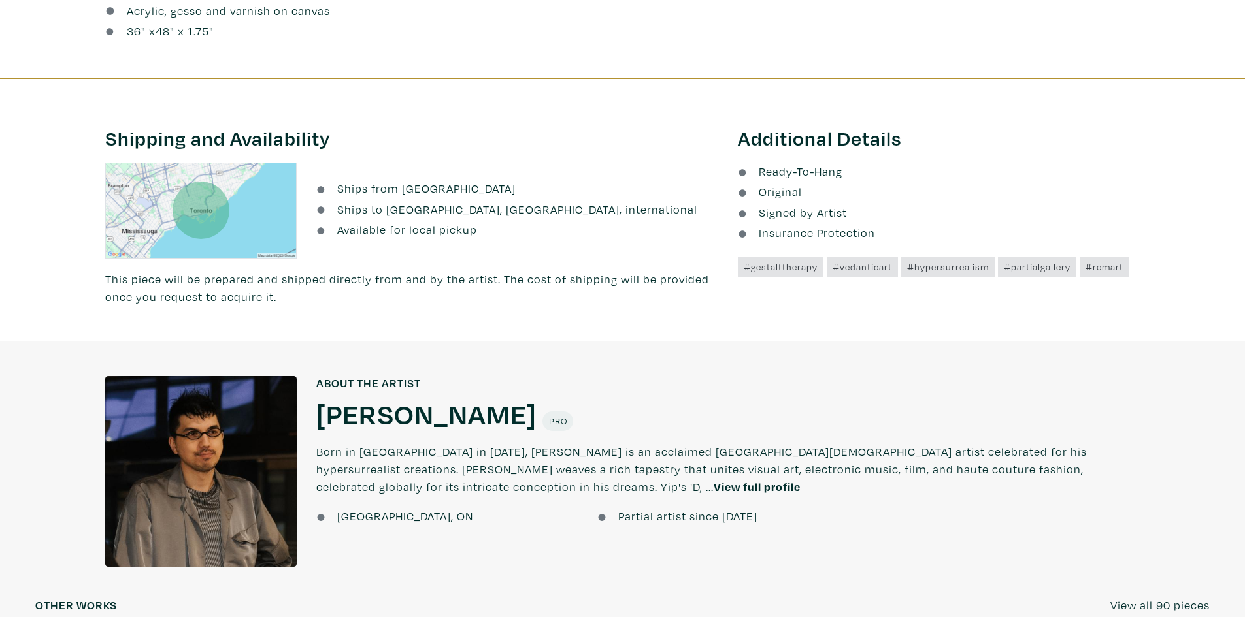
scroll to position [1045, 0]
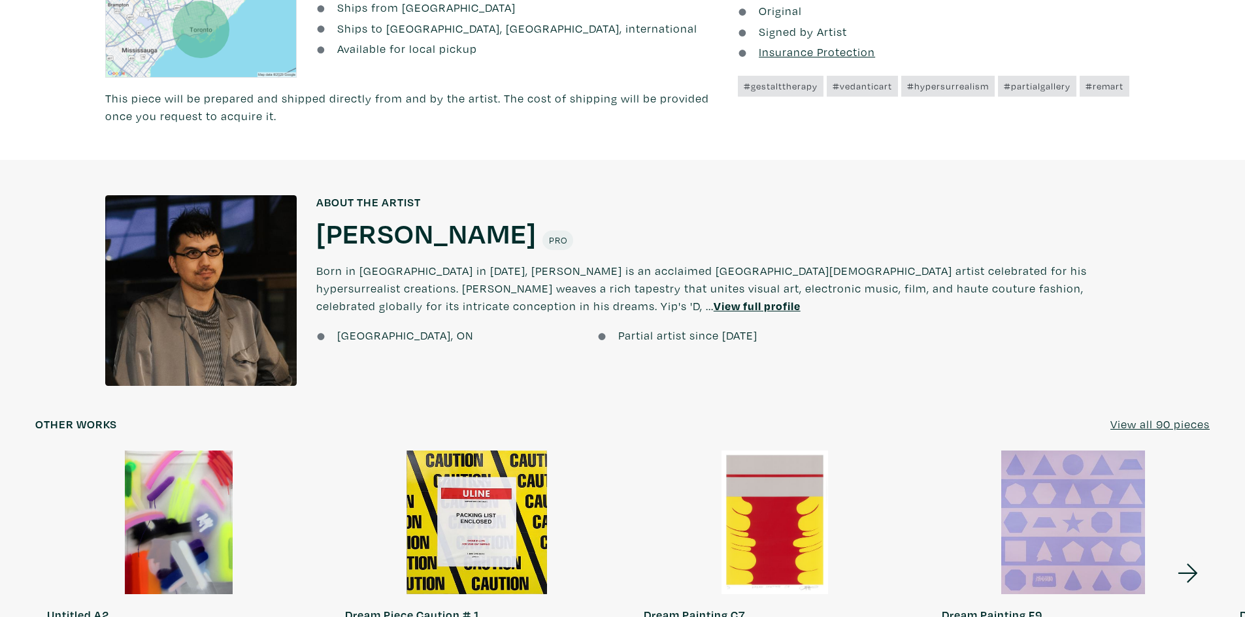
click at [714, 302] on u "View full profile" at bounding box center [757, 306] width 87 height 15
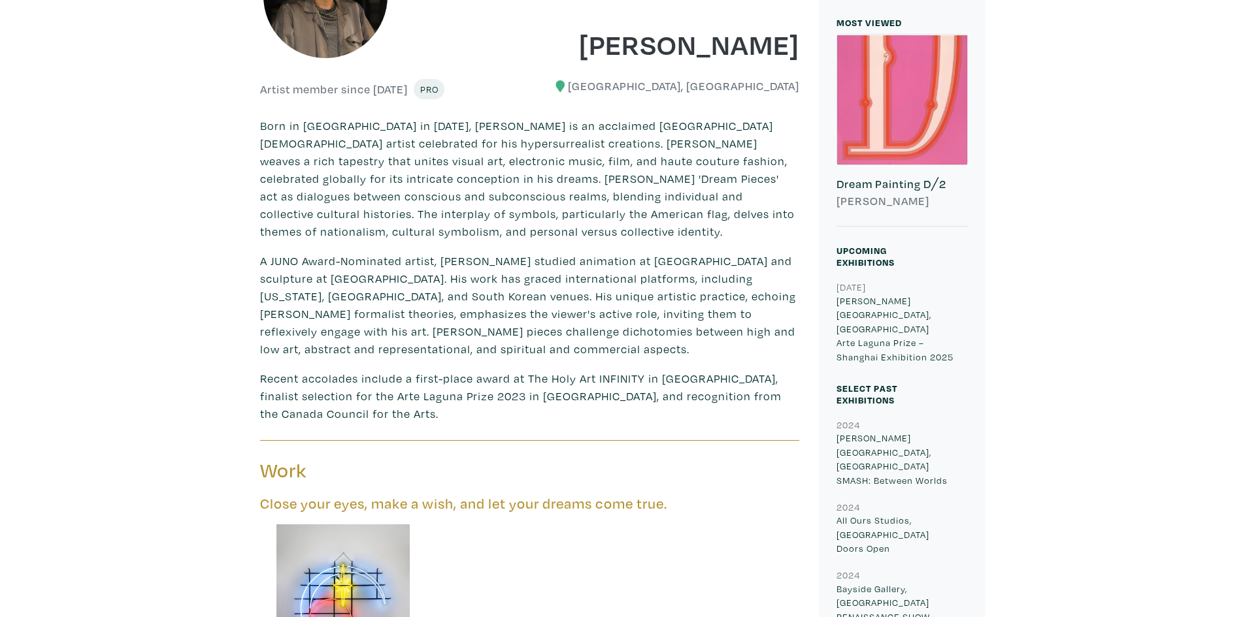
scroll to position [523, 0]
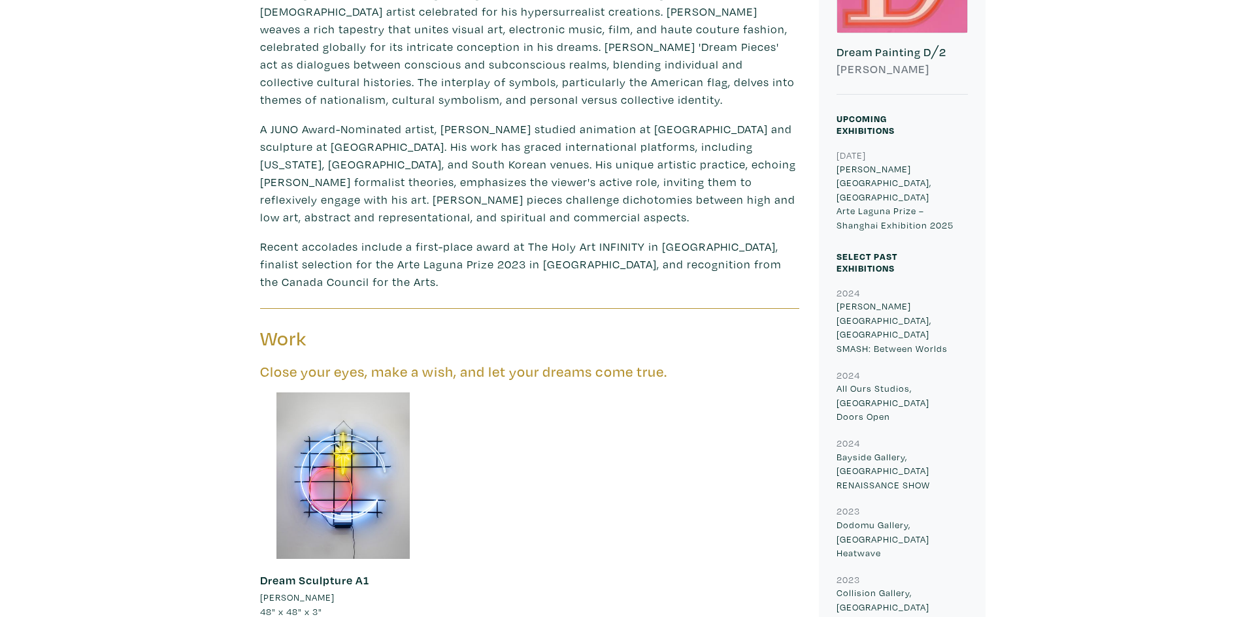
drag, startPoint x: 619, startPoint y: 227, endPoint x: 617, endPoint y: 218, distance: 9.2
click at [618, 220] on div "Born in [GEOGRAPHIC_DATA] in [DATE], [PERSON_NAME] is an acclaimed [GEOGRAPHIC_…" at bounding box center [529, 138] width 539 height 306
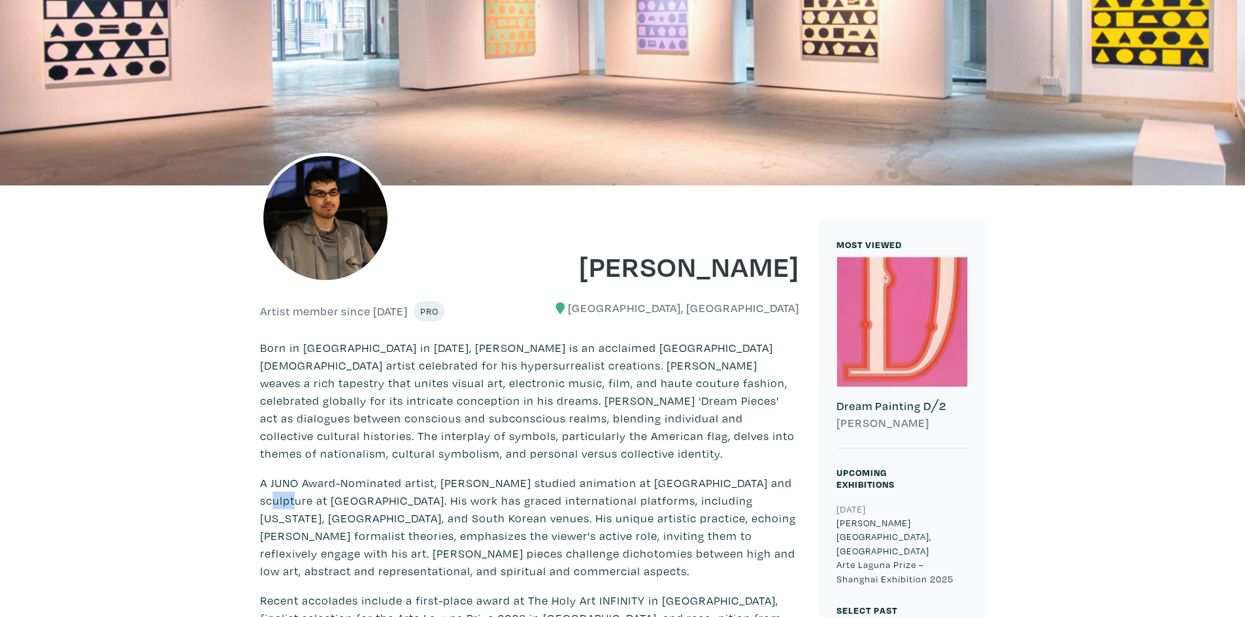
scroll to position [392, 0]
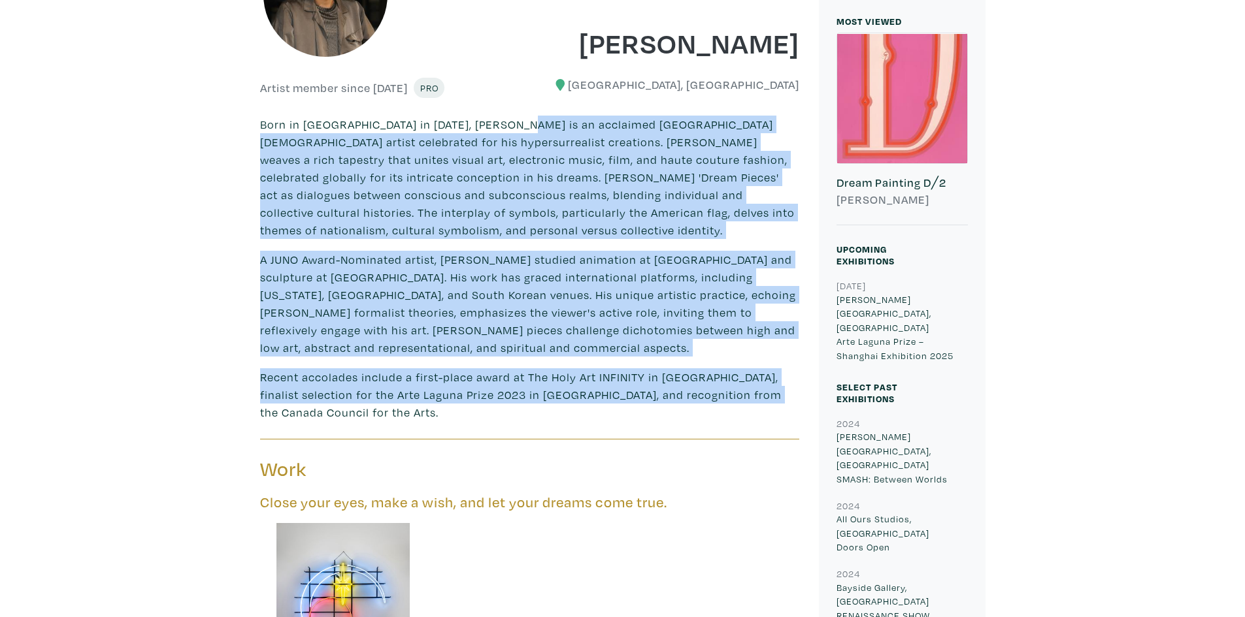
drag, startPoint x: 732, startPoint y: 396, endPoint x: 563, endPoint y: 137, distance: 309.7
click at [563, 136] on div "Born in [GEOGRAPHIC_DATA] in [DATE], [PERSON_NAME] is an acclaimed [GEOGRAPHIC_…" at bounding box center [529, 269] width 539 height 306
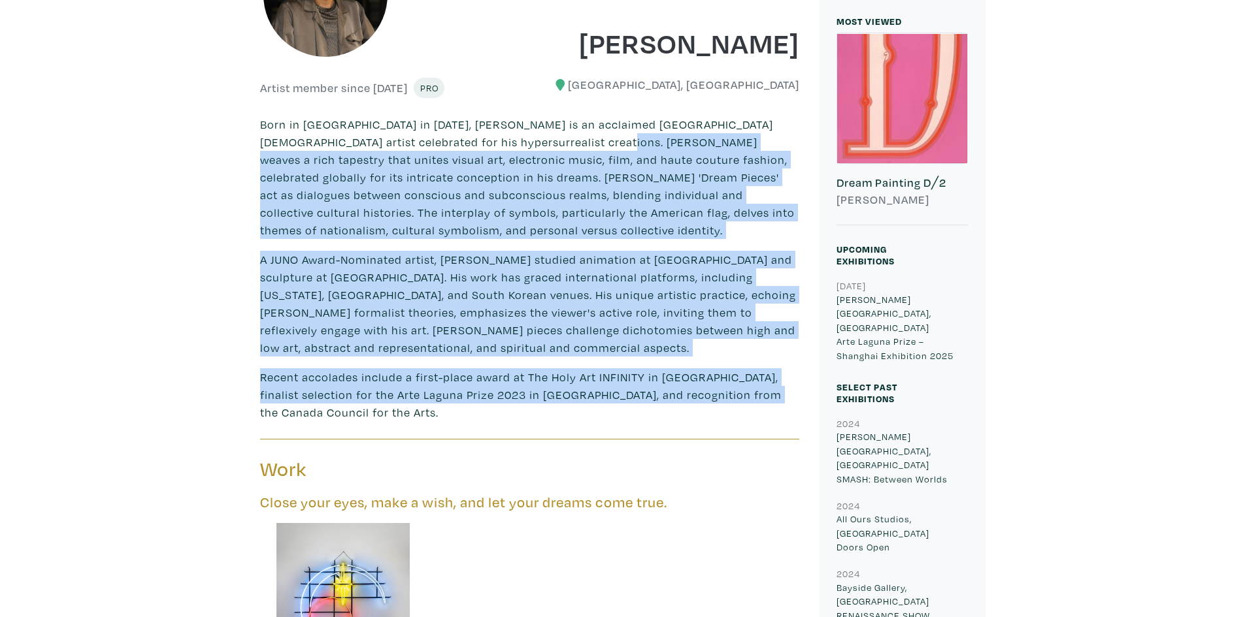
click at [563, 137] on p "Born in Scarborough in 1988, Kyle Yip is an acclaimed Toronto-based artist cele…" at bounding box center [529, 177] width 539 height 123
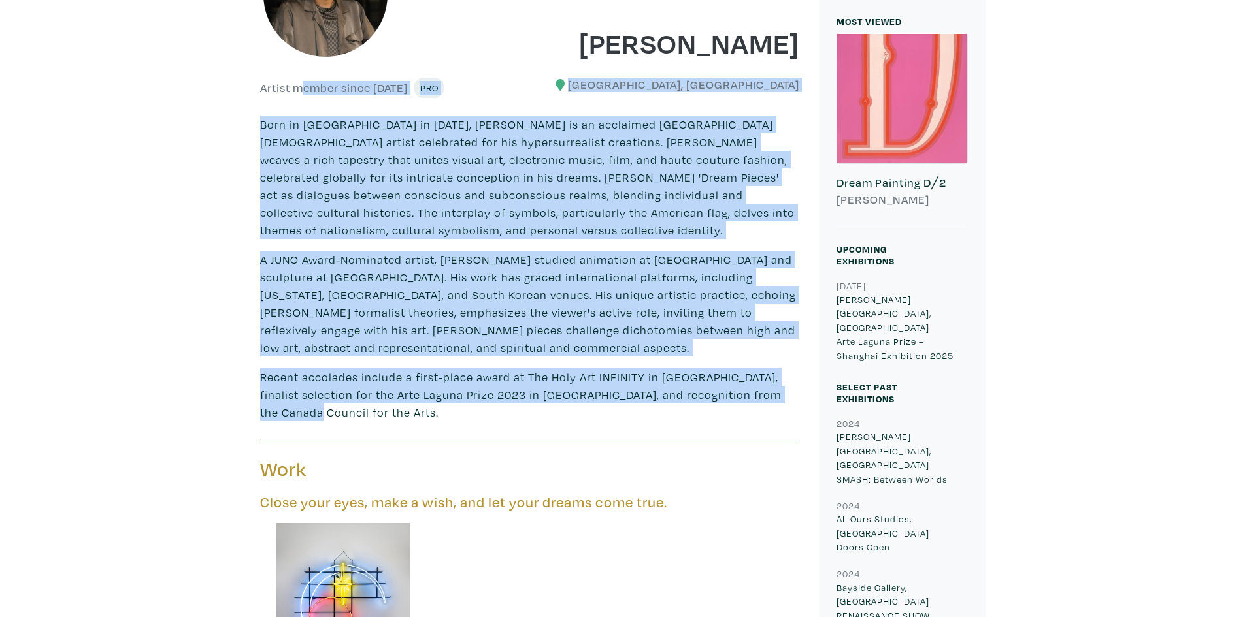
drag, startPoint x: 393, startPoint y: 171, endPoint x: 800, endPoint y: 398, distance: 466.3
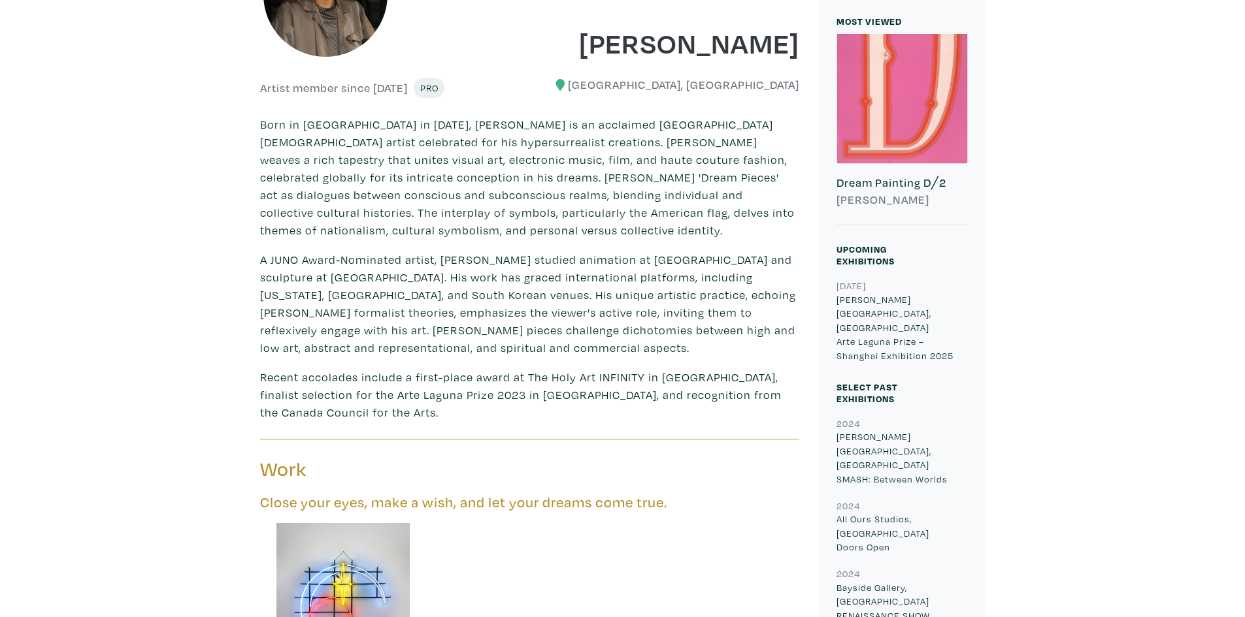
click at [568, 244] on div "Born in Scarborough in 1988, Kyle Yip is an acclaimed Toronto-based artist cele…" at bounding box center [529, 269] width 539 height 306
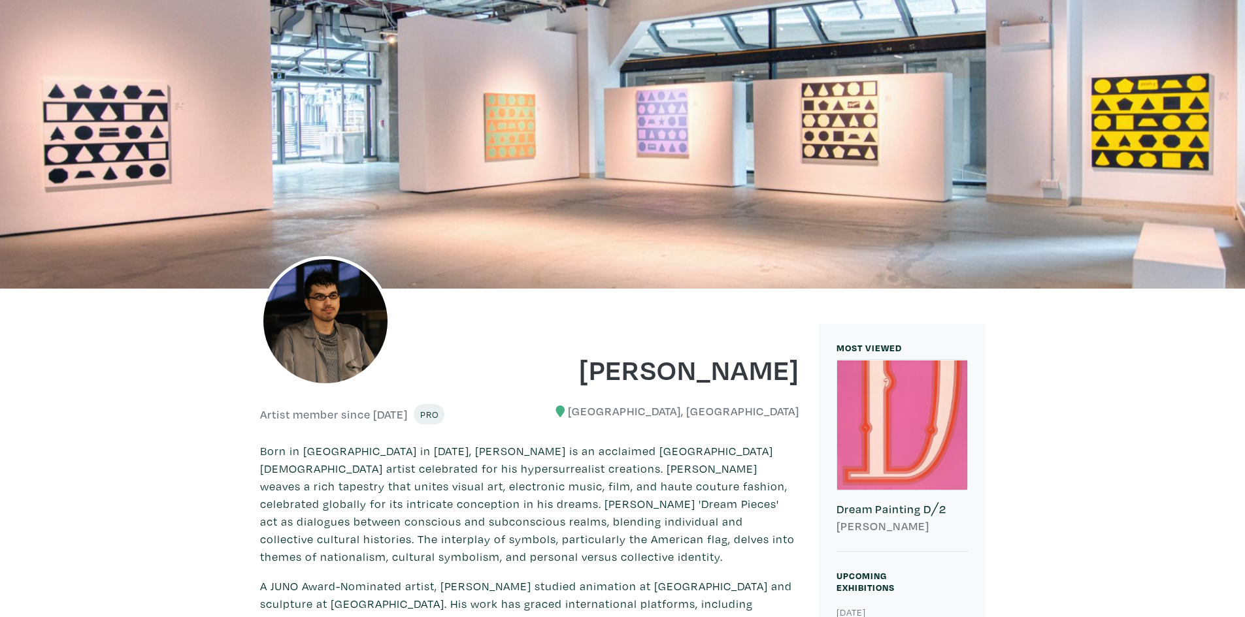
scroll to position [0, 0]
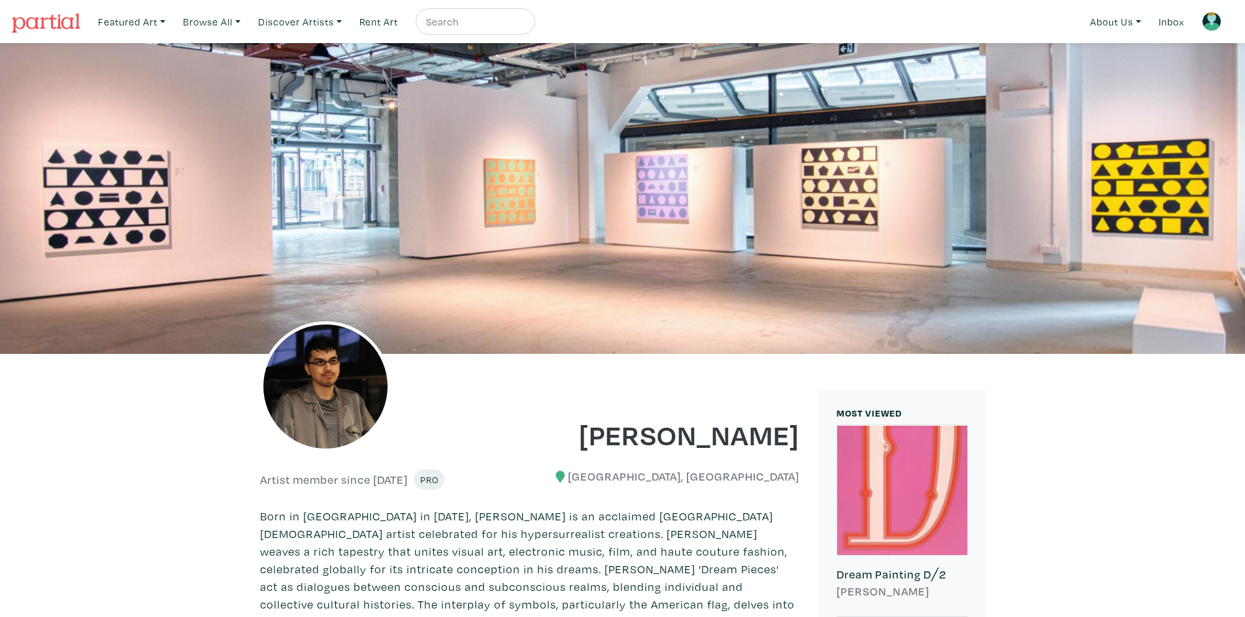
click at [59, 24] on img at bounding box center [46, 23] width 69 height 20
